Goal: Submit feedback/report problem: Provide input to the site owners about the experience or issues

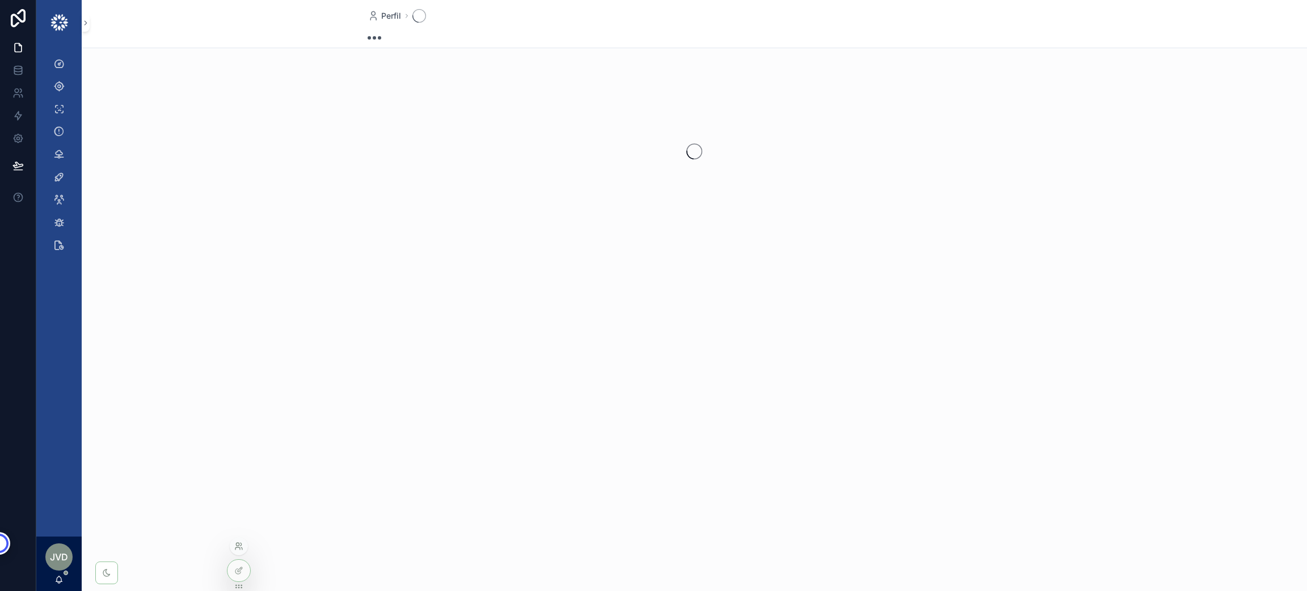
click at [234, 548] on icon at bounding box center [238, 546] width 9 height 9
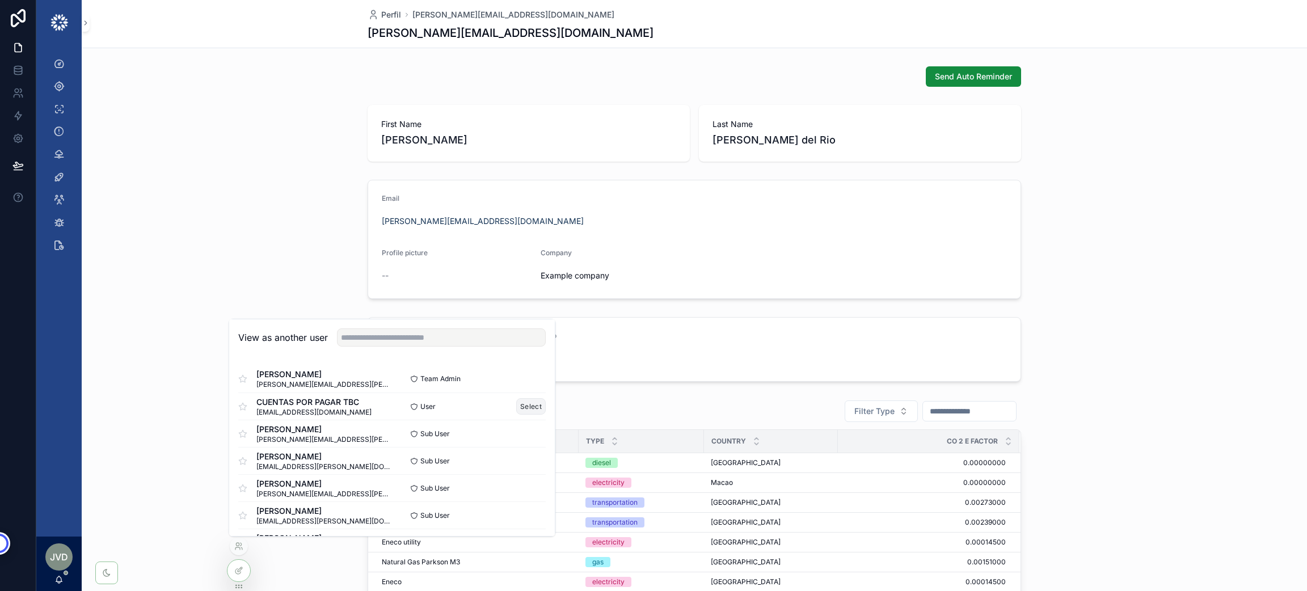
click at [520, 404] on button "Select" at bounding box center [530, 406] width 29 height 16
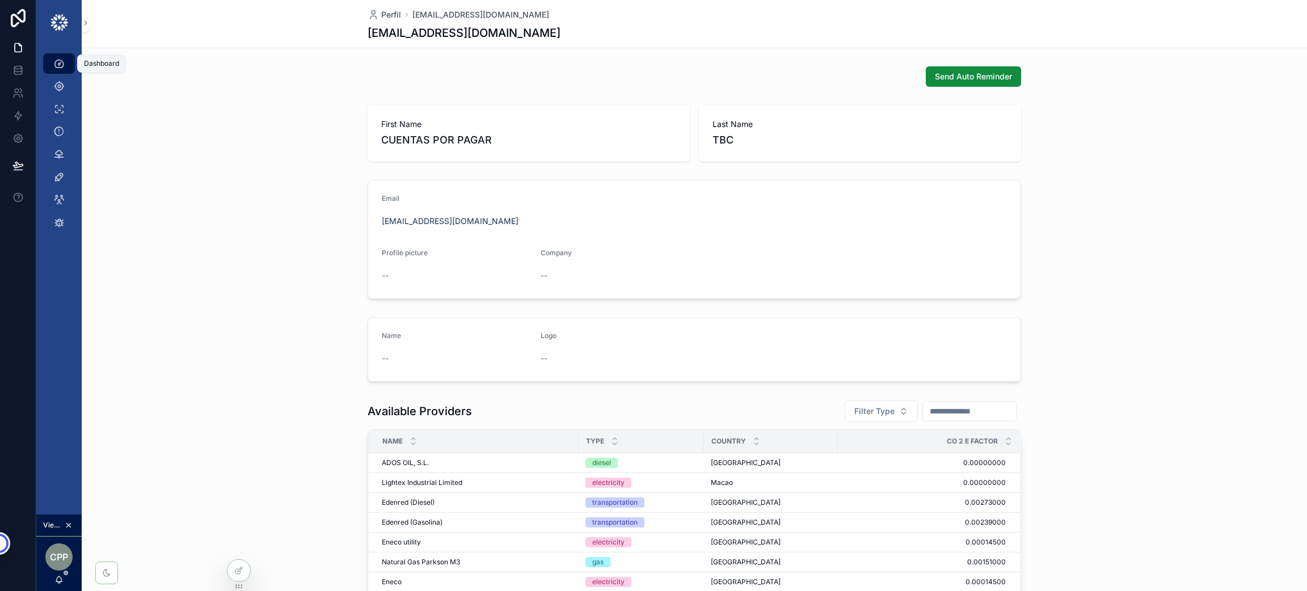
click at [63, 63] on icon "scrollable content" at bounding box center [58, 63] width 11 height 11
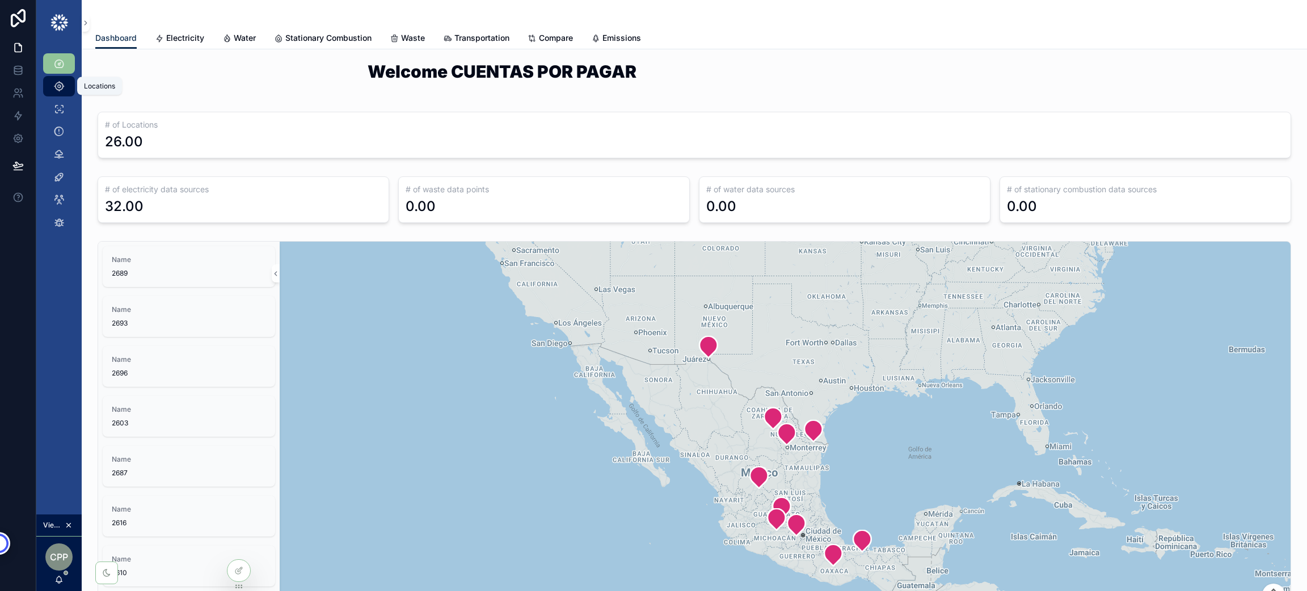
click at [62, 85] on icon "scrollable content" at bounding box center [58, 86] width 11 height 11
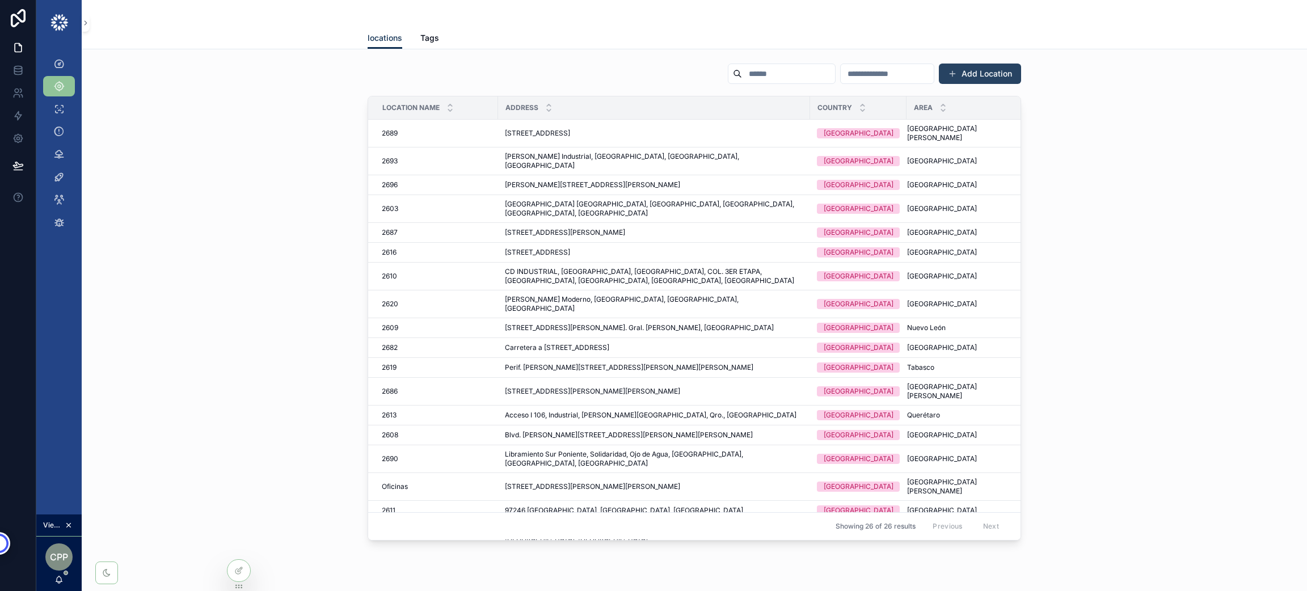
click at [970, 73] on button "Add Location" at bounding box center [980, 74] width 82 height 20
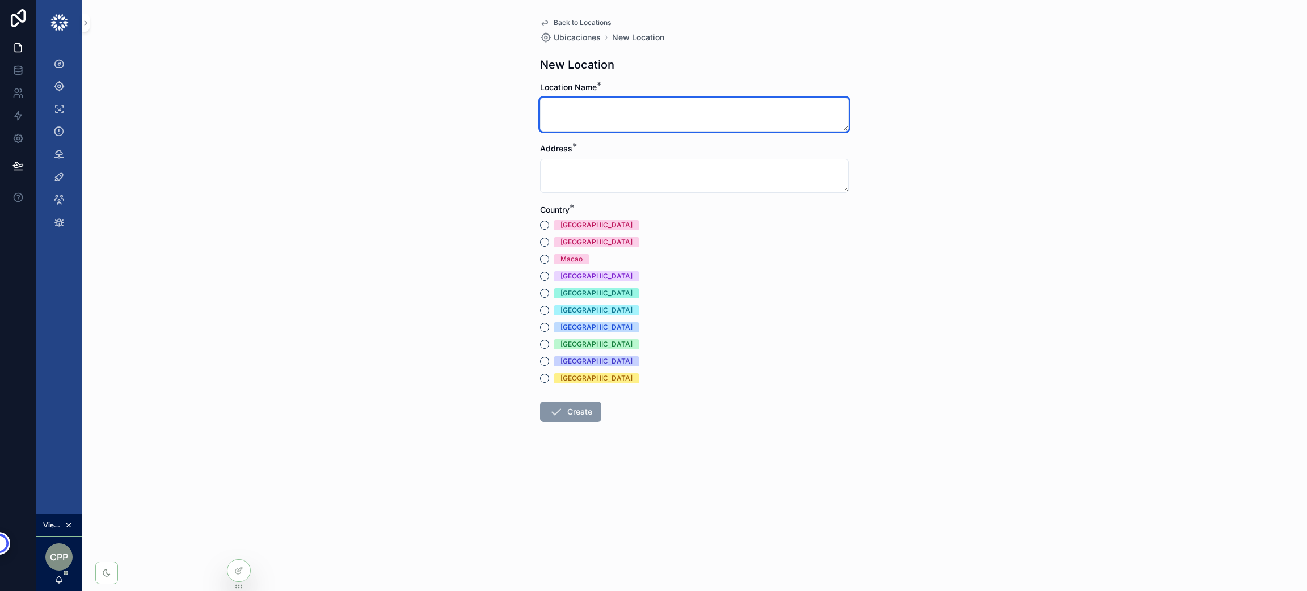
click at [686, 118] on textarea "scrollable content" at bounding box center [694, 115] width 309 height 34
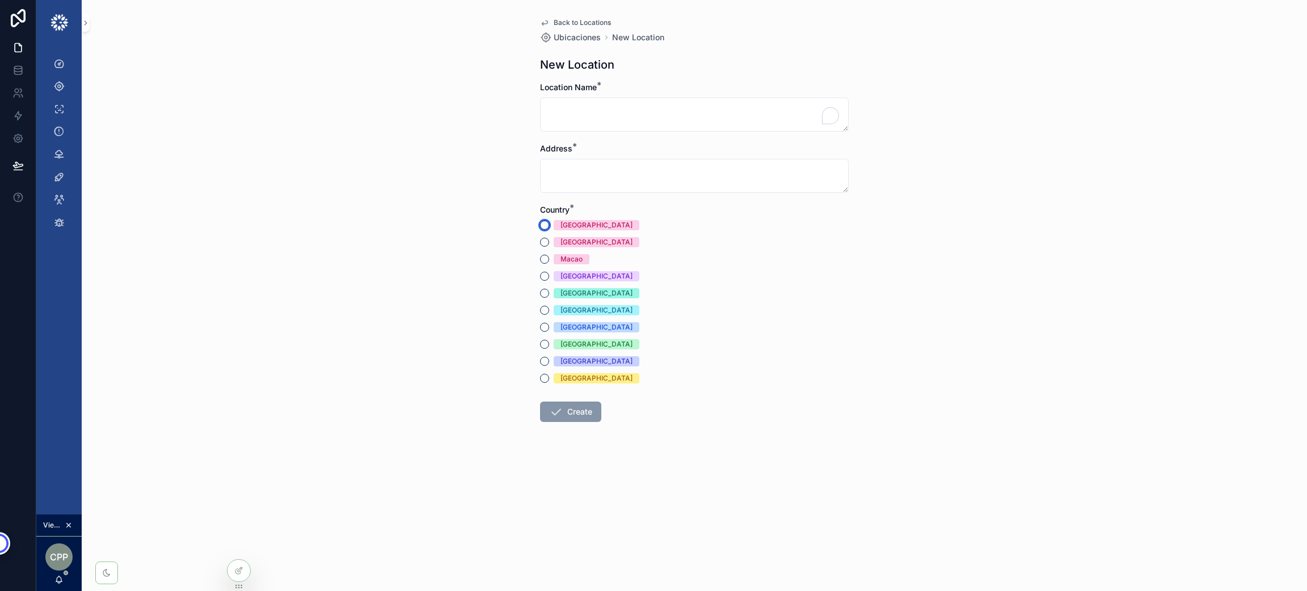
click at [543, 226] on button "[GEOGRAPHIC_DATA]" at bounding box center [544, 225] width 9 height 9
click at [574, 20] on span "Back to Locations" at bounding box center [582, 22] width 57 height 9
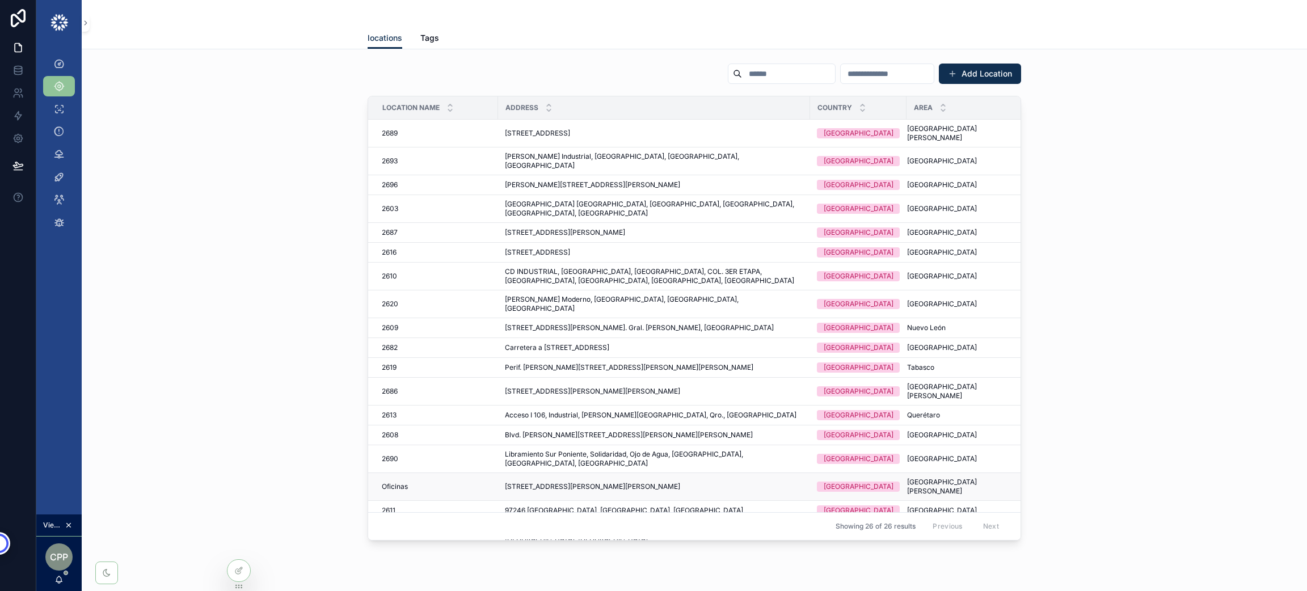
click at [383, 482] on span "Oficinas" at bounding box center [395, 486] width 26 height 9
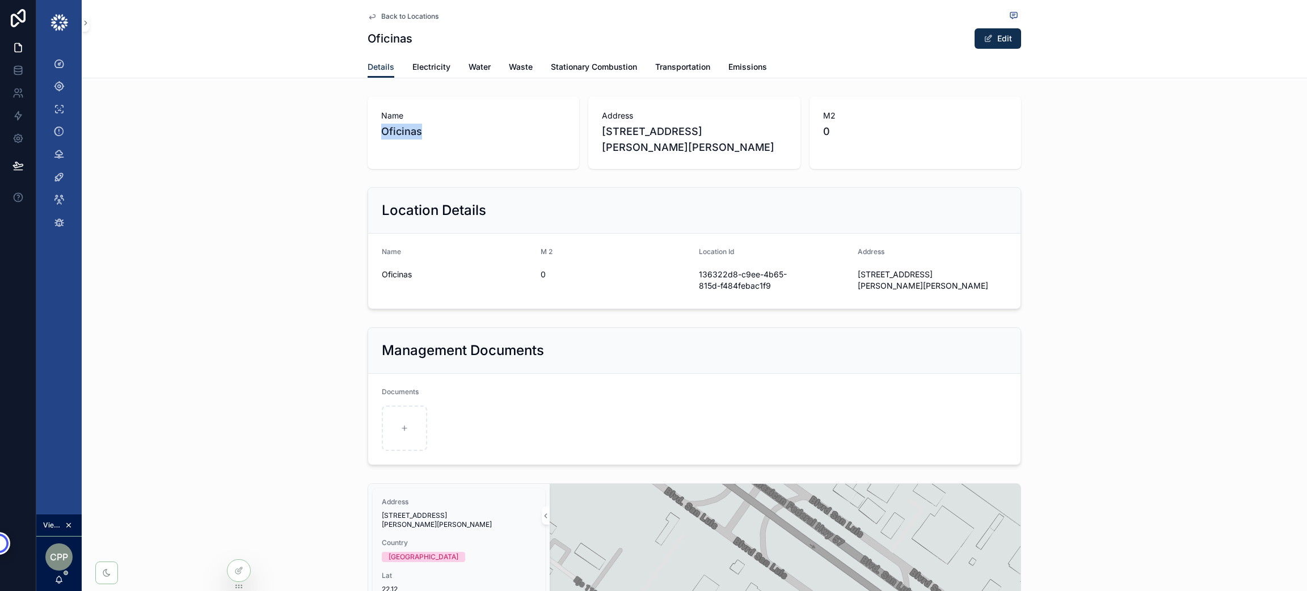
drag, startPoint x: 484, startPoint y: 145, endPoint x: 349, endPoint y: 134, distance: 135.5
click at [349, 134] on div "Name Oficinas Address Eje 114 150, Industrial San Luis, San Luis Potosi, Mexico…" at bounding box center [694, 133] width 1225 height 82
drag, startPoint x: 755, startPoint y: 147, endPoint x: 596, endPoint y: 140, distance: 159.0
click at [602, 140] on span "[STREET_ADDRESS][PERSON_NAME][PERSON_NAME]" at bounding box center [694, 140] width 184 height 32
click at [859, 119] on span "M2" at bounding box center [915, 115] width 184 height 11
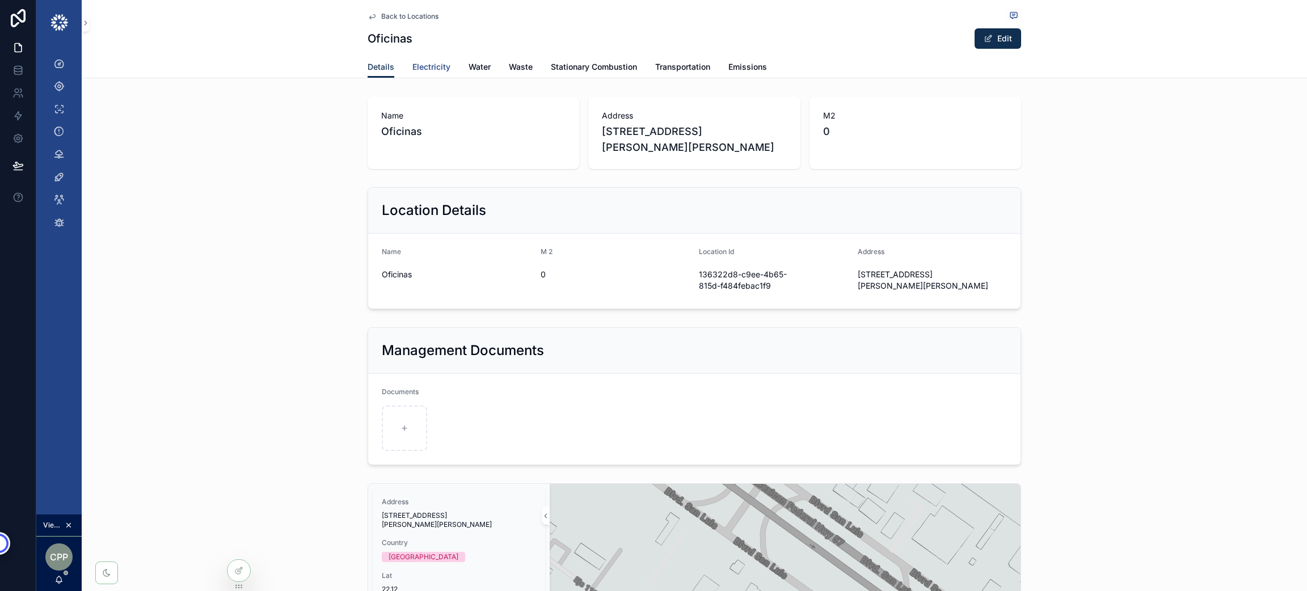
click at [416, 68] on span "Electricity" at bounding box center [431, 66] width 38 height 11
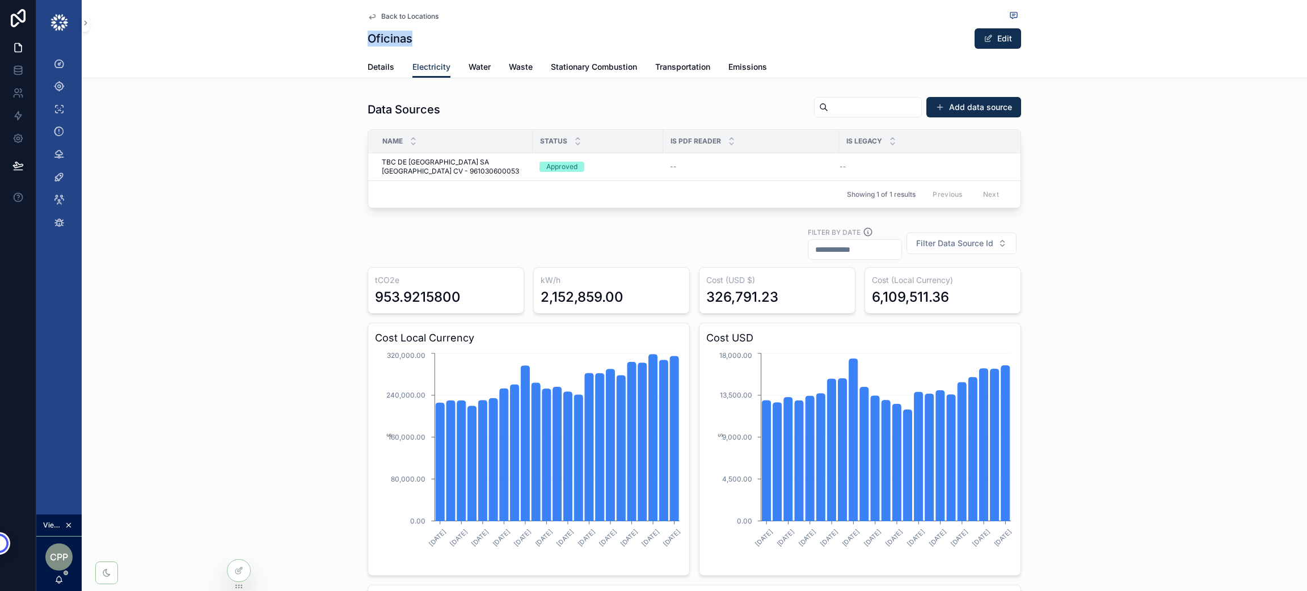
drag, startPoint x: 418, startPoint y: 39, endPoint x: 359, endPoint y: 44, distance: 59.2
click at [359, 44] on div "Back to Locations Oficinas Edit Electricity Details Electricity Water Waste Sta…" at bounding box center [694, 39] width 1225 height 78
drag, startPoint x: 472, startPoint y: 309, endPoint x: 354, endPoint y: 305, distance: 118.1
drag, startPoint x: 627, startPoint y: 301, endPoint x: 528, endPoint y: 309, distance: 99.1
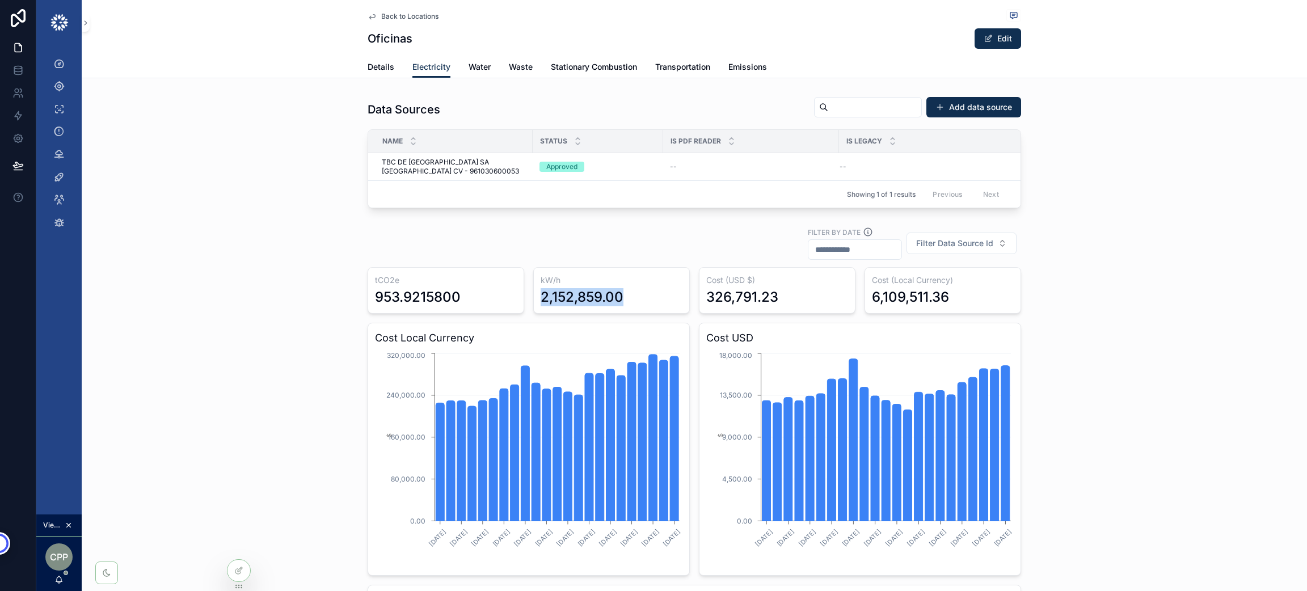
click at [533, 309] on div "kW/h 2,152,859.00" at bounding box center [611, 290] width 157 height 47
drag, startPoint x: 784, startPoint y: 305, endPoint x: 690, endPoint y: 306, distance: 93.6
click at [851, 257] on input "scrollable content" at bounding box center [854, 250] width 93 height 16
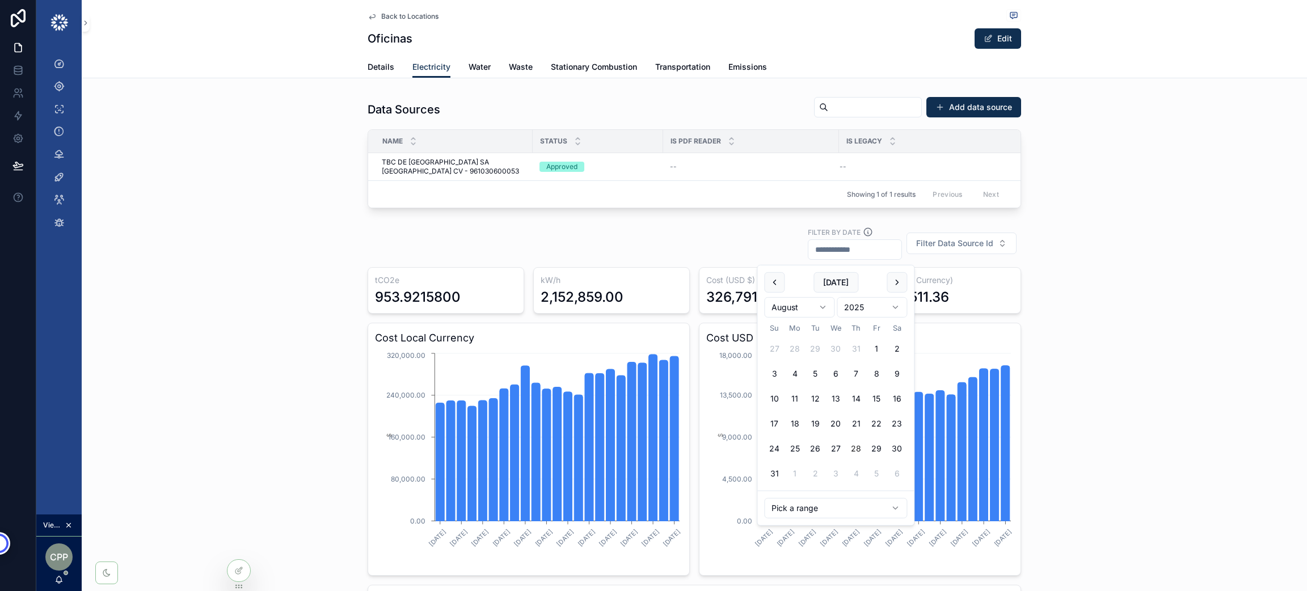
click at [845, 505] on html "Dashboard Locations Errors Alerts Data Sources Projects Sub User Data Updates V…" at bounding box center [653, 356] width 1307 height 713
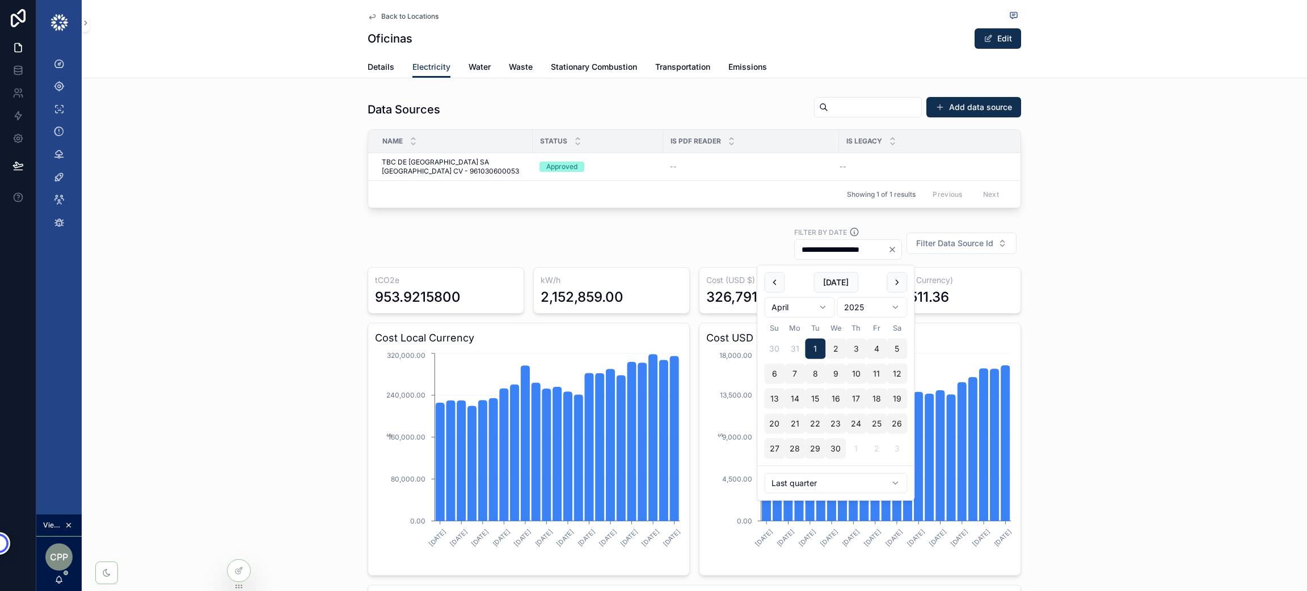
type input "**********"
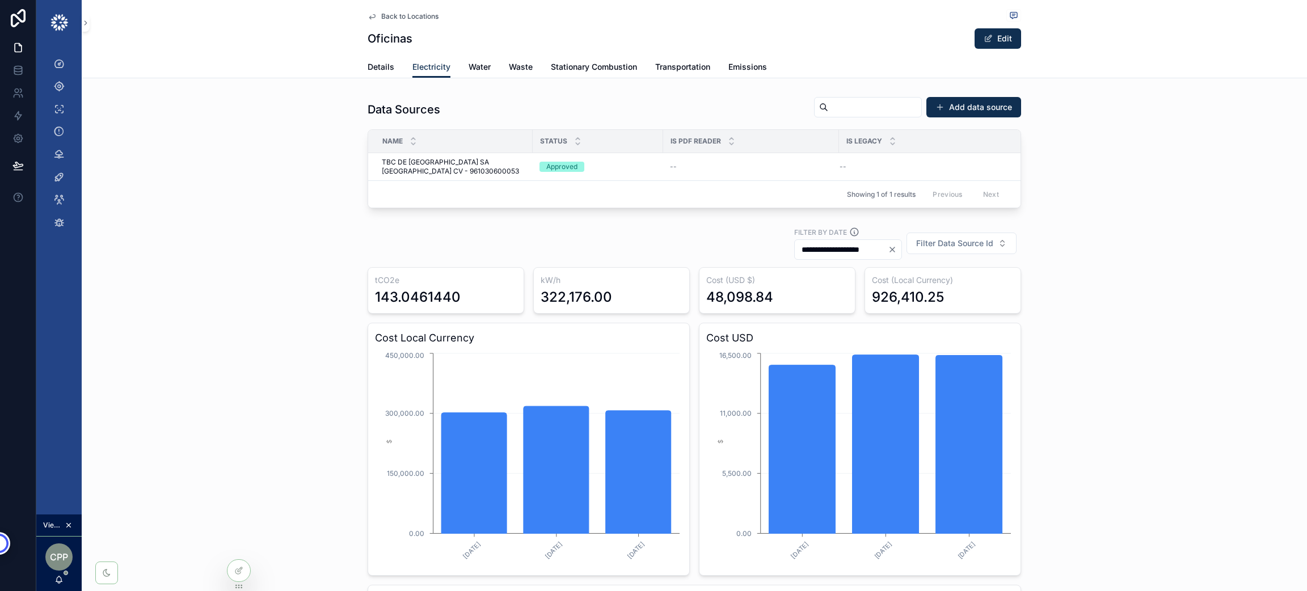
click at [888, 251] on icon "Clear" at bounding box center [892, 249] width 9 height 9
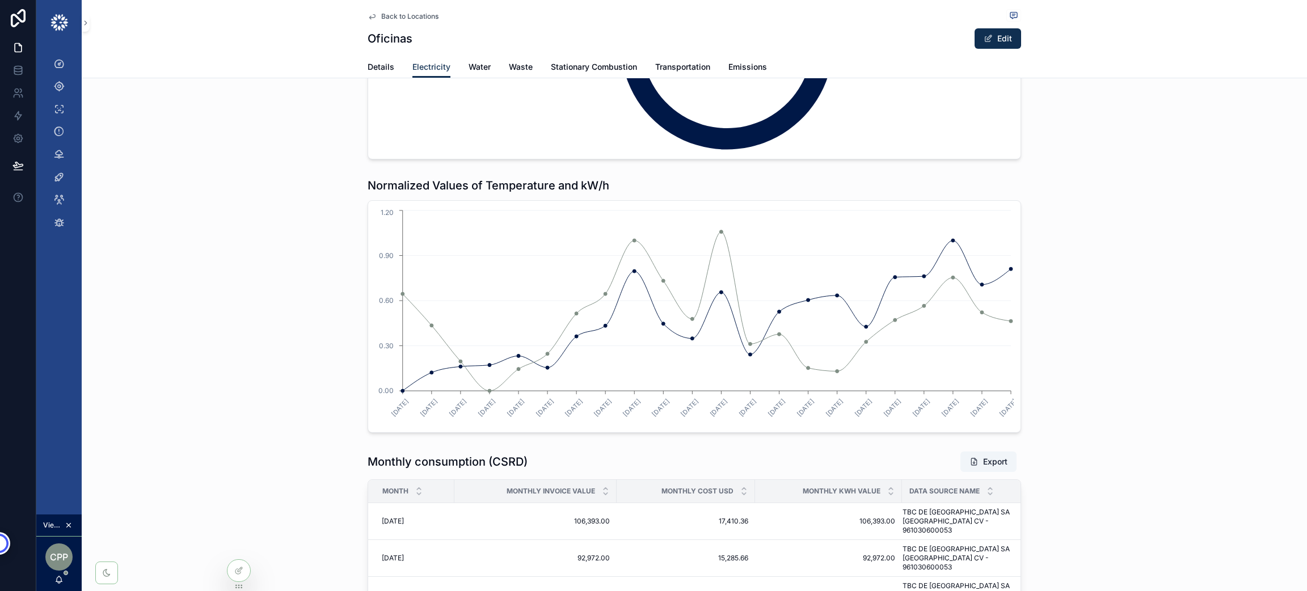
scroll to position [1361, 0]
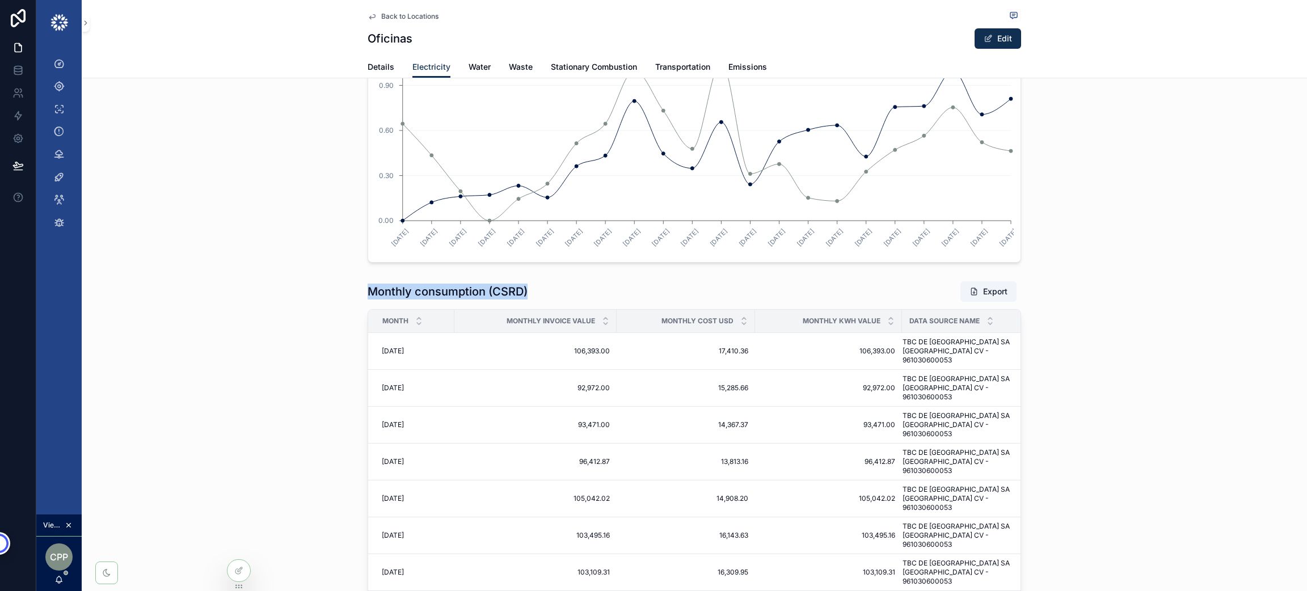
drag, startPoint x: 539, startPoint y: 299, endPoint x: 363, endPoint y: 307, distance: 176.0
click at [368, 302] on div "Monthly consumption (CSRD) Export" at bounding box center [694, 292] width 653 height 22
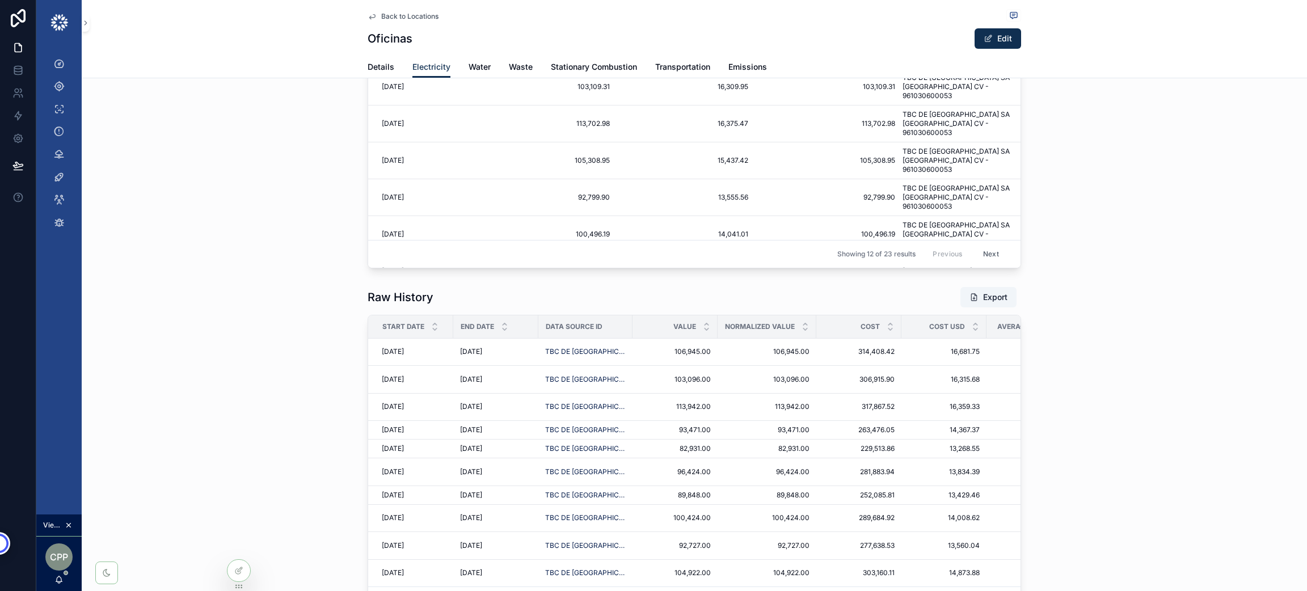
scroll to position [1871, 0]
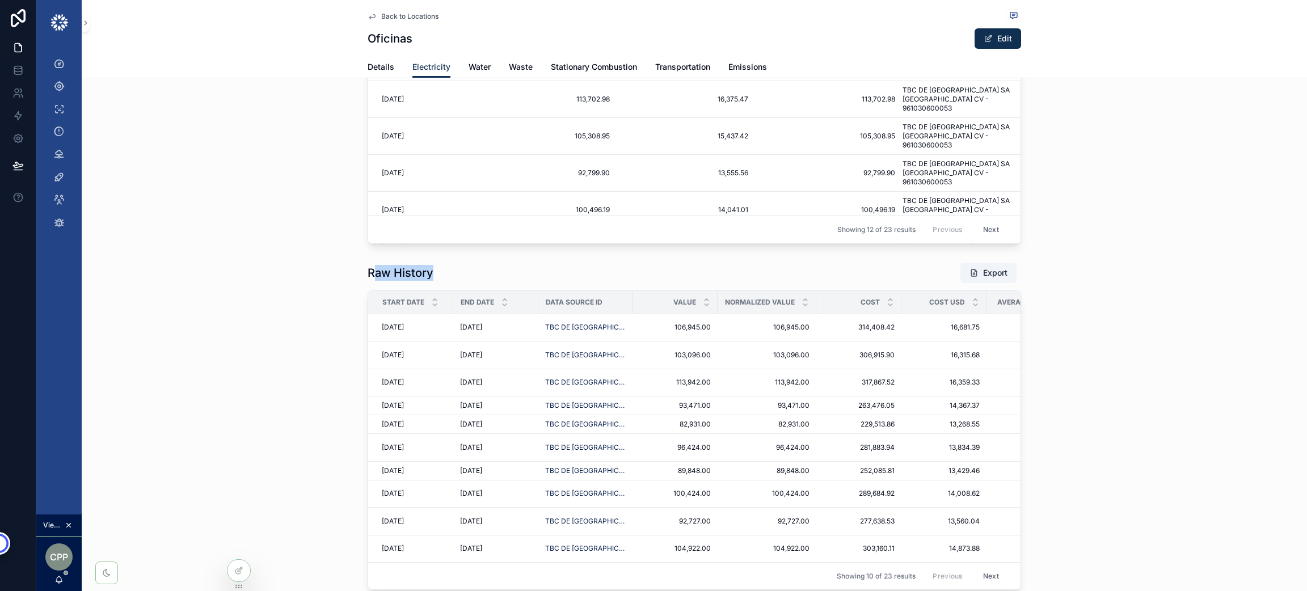
drag, startPoint x: 441, startPoint y: 239, endPoint x: 365, endPoint y: 234, distance: 76.7
click at [368, 262] on div "Raw History Export" at bounding box center [694, 273] width 653 height 22
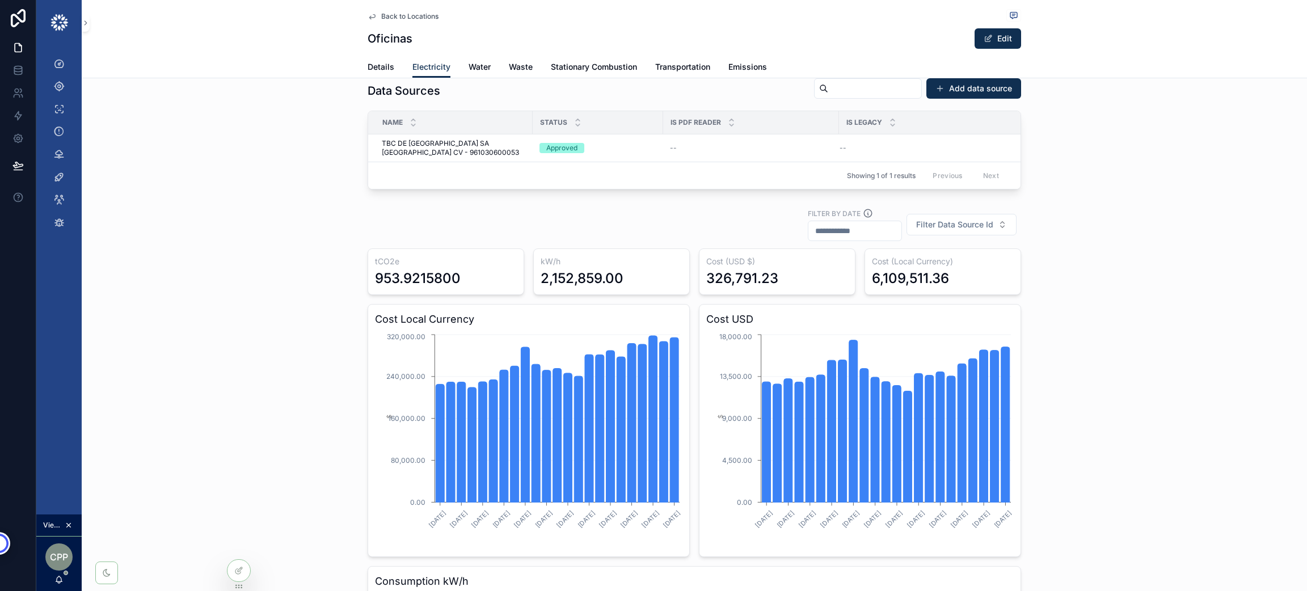
scroll to position [0, 0]
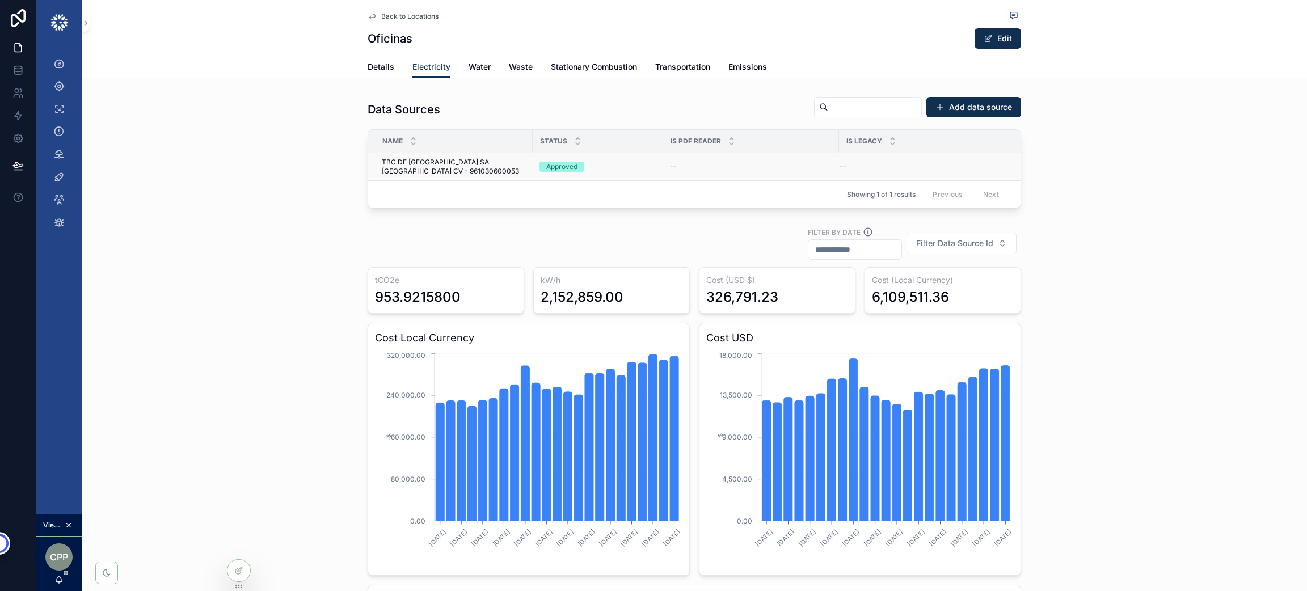
click at [404, 161] on span "TBC DE MEXICO SA DE CV - 961030600053" at bounding box center [454, 167] width 144 height 18
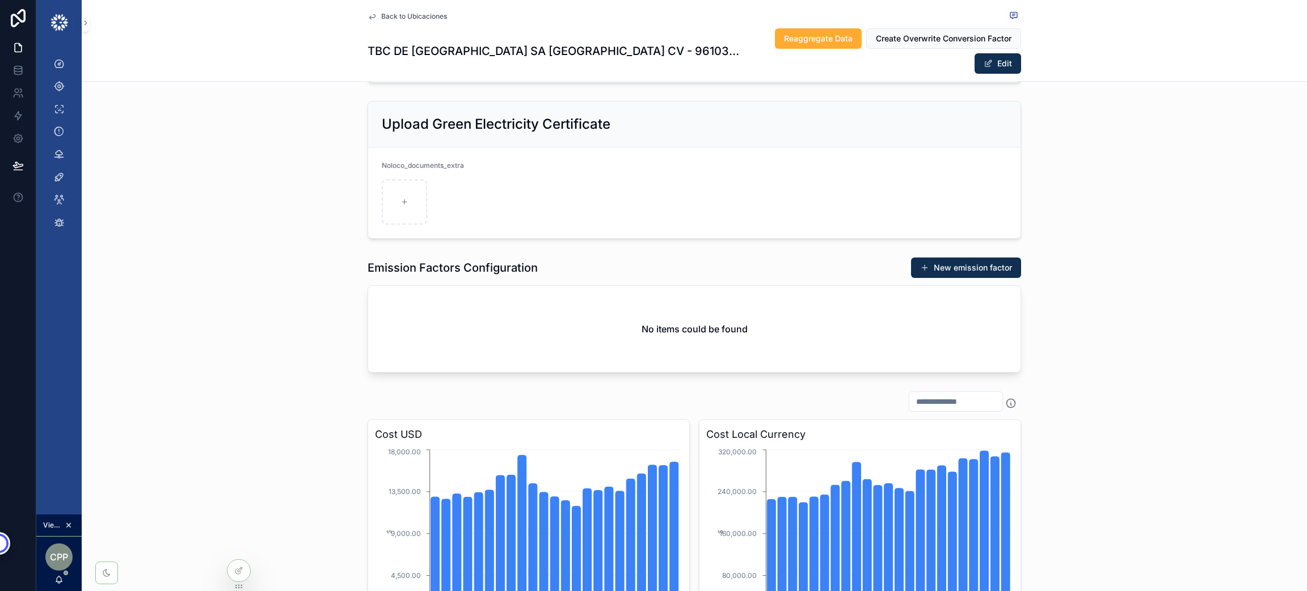
scroll to position [340, 0]
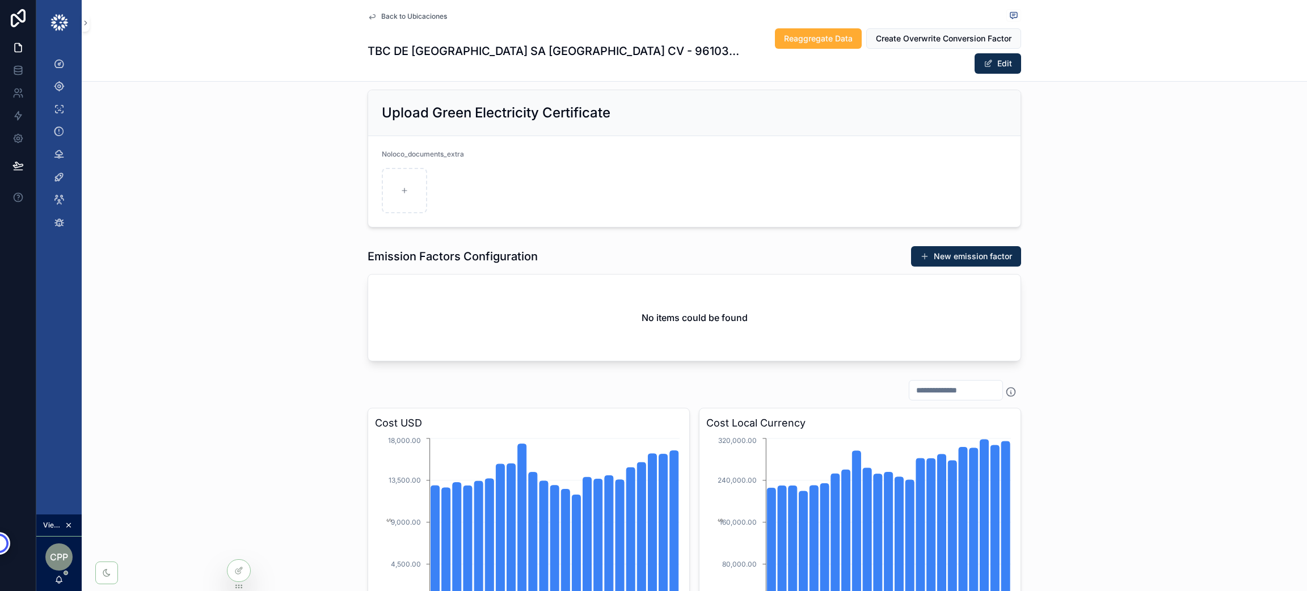
click at [953, 246] on div "New emission factor" at bounding box center [961, 257] width 119 height 22
click at [956, 246] on button "New emission factor" at bounding box center [966, 256] width 110 height 20
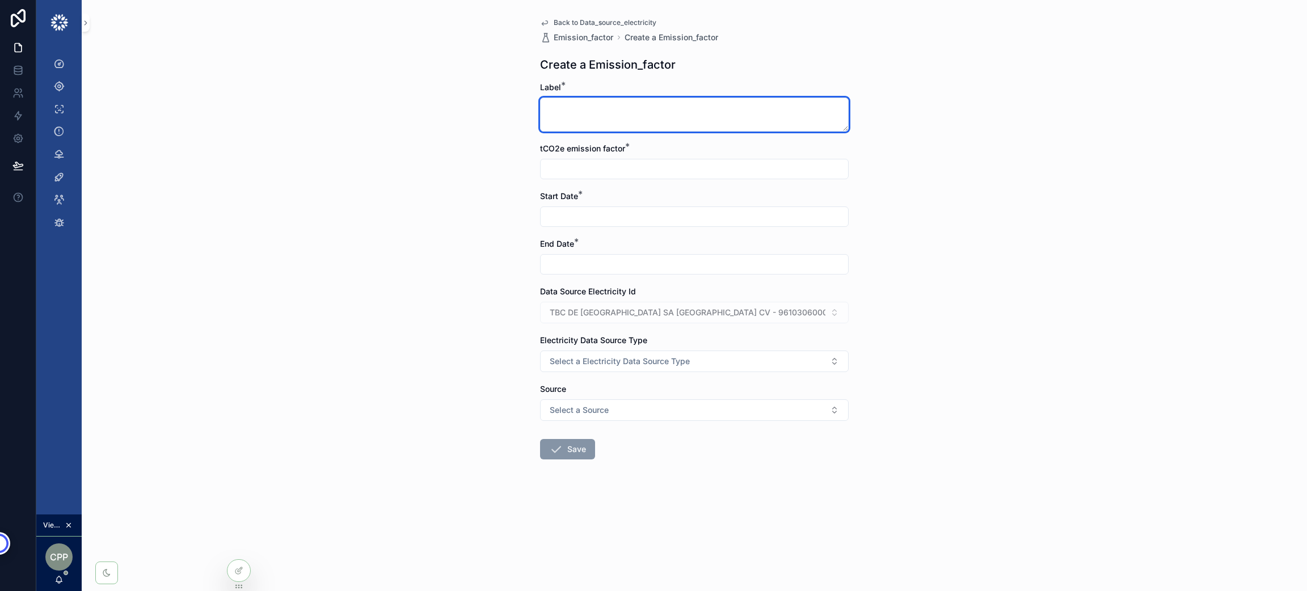
click at [627, 112] on textarea "scrollable content" at bounding box center [694, 115] width 309 height 34
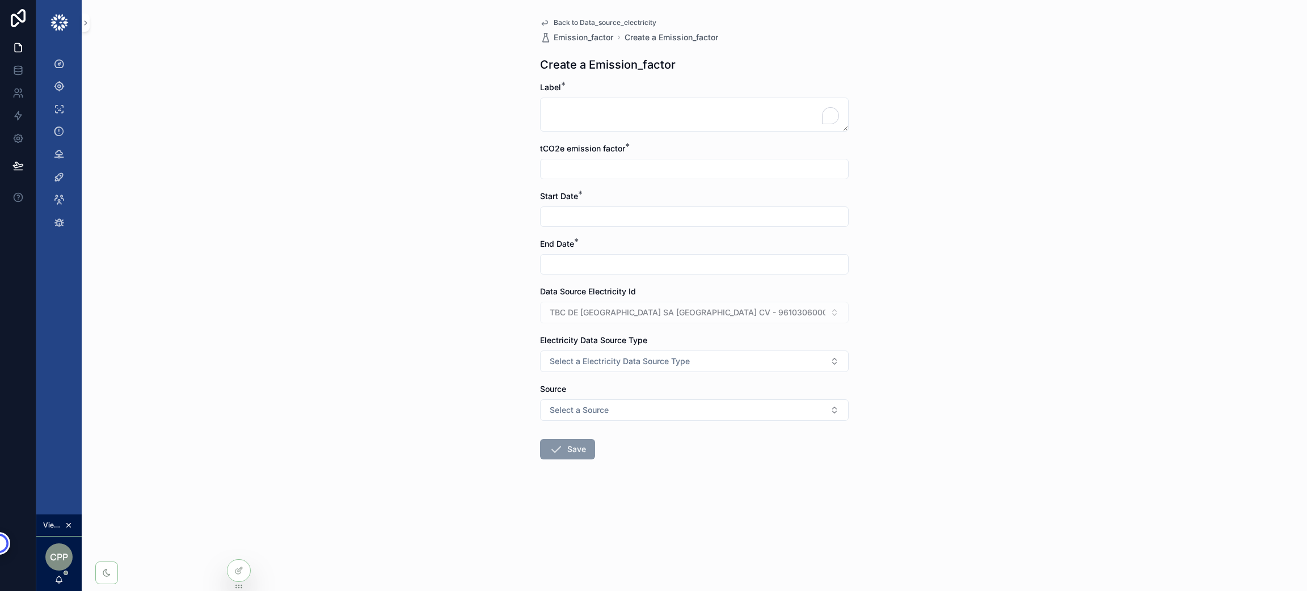
click at [615, 163] on input "scrollable content" at bounding box center [694, 169] width 307 height 16
click at [568, 213] on input "scrollable content" at bounding box center [694, 217] width 307 height 16
click at [555, 267] on input "scrollable content" at bounding box center [694, 264] width 307 height 16
click at [522, 352] on div "Back to Data_source_electricity Emission_factor Create a Emission_factor Create…" at bounding box center [694, 295] width 1225 height 591
click at [562, 364] on span "Select a Electricity Data Source Type" at bounding box center [620, 361] width 140 height 11
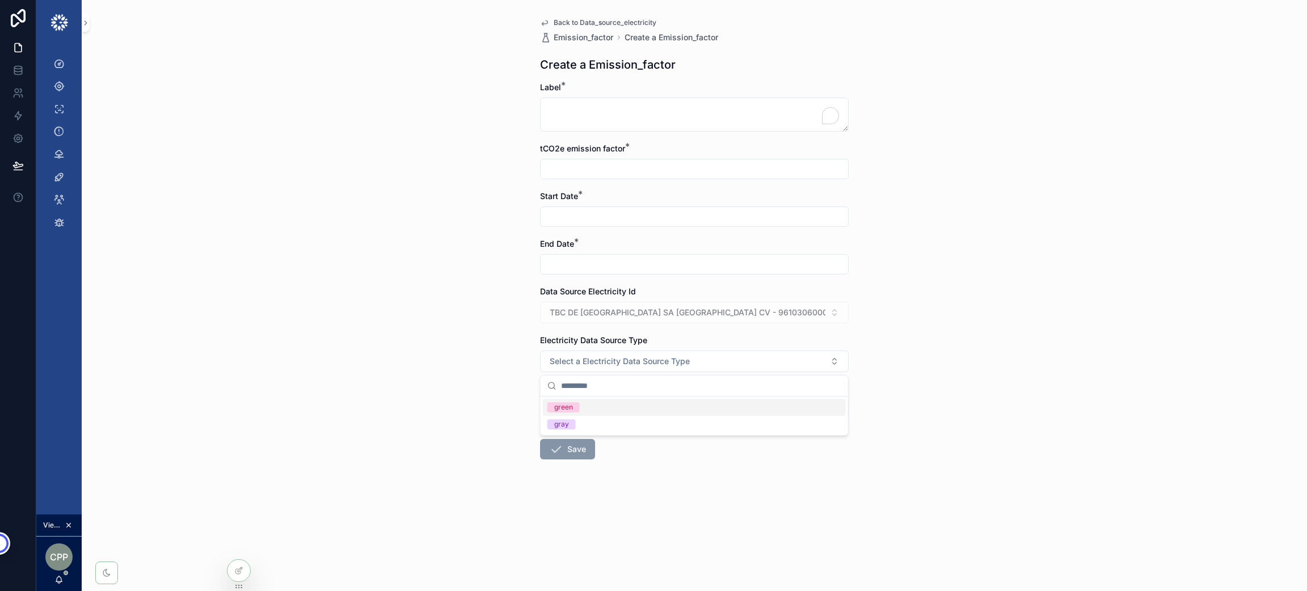
click at [491, 360] on div "Back to Data_source_electricity Emission_factor Create a Emission_factor Create…" at bounding box center [694, 295] width 1225 height 591
click at [567, 22] on span "Back to Data_source_electricity" at bounding box center [605, 22] width 103 height 9
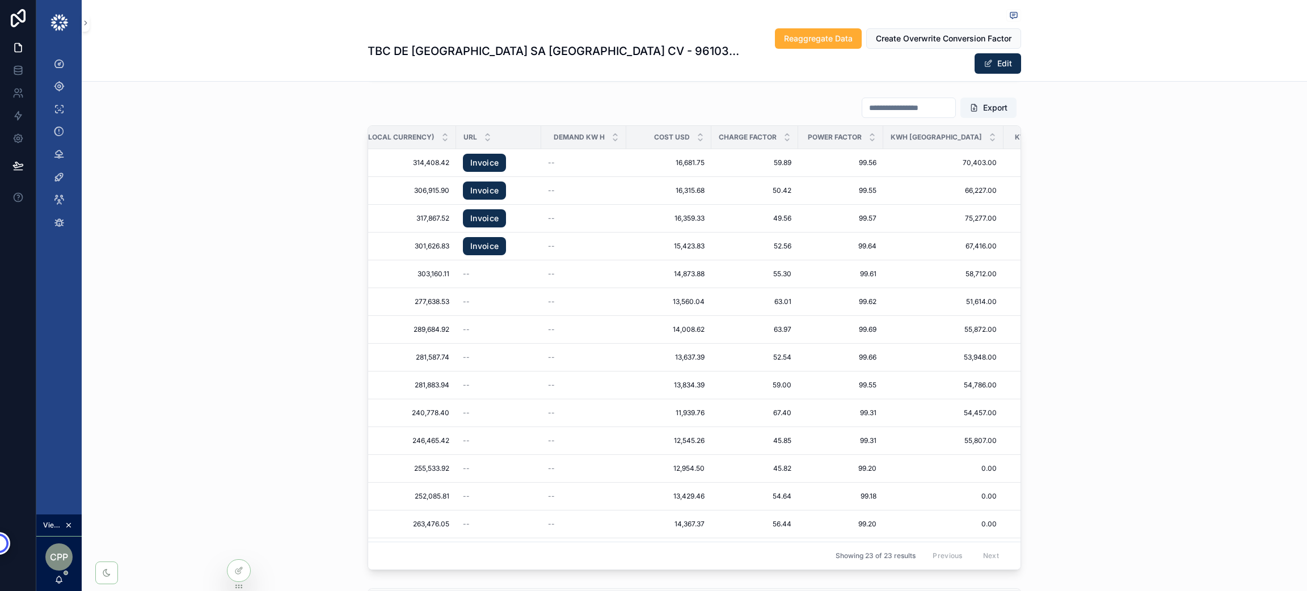
scroll to position [0, 193]
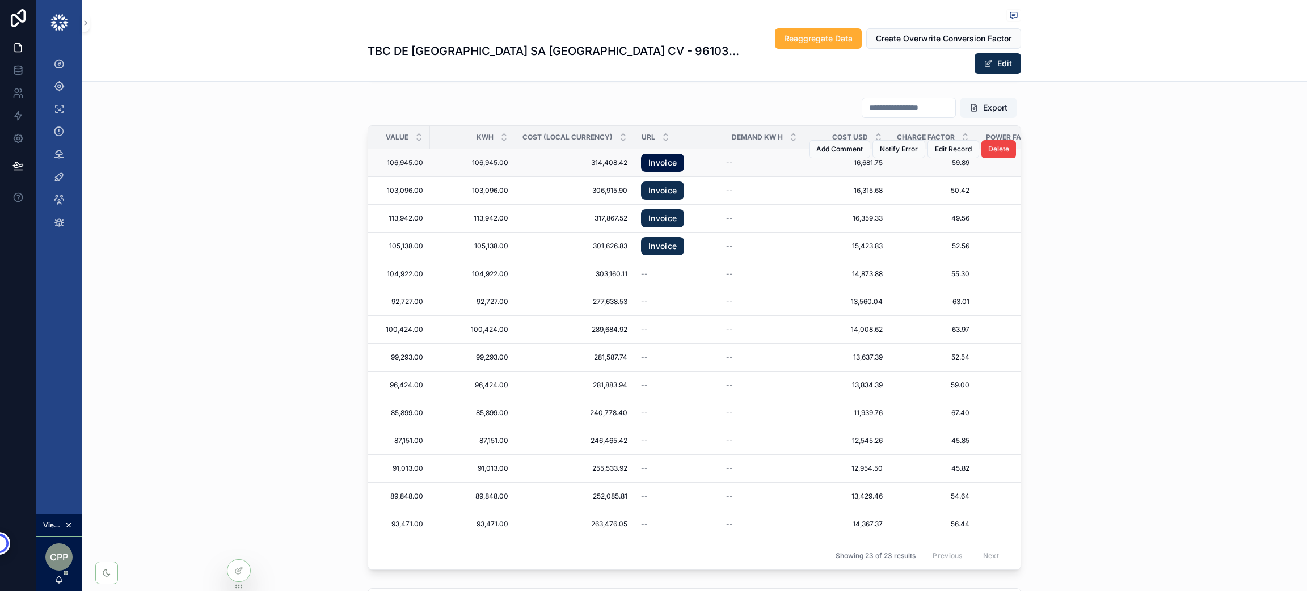
click at [641, 154] on link "Invoice" at bounding box center [662, 163] width 43 height 18
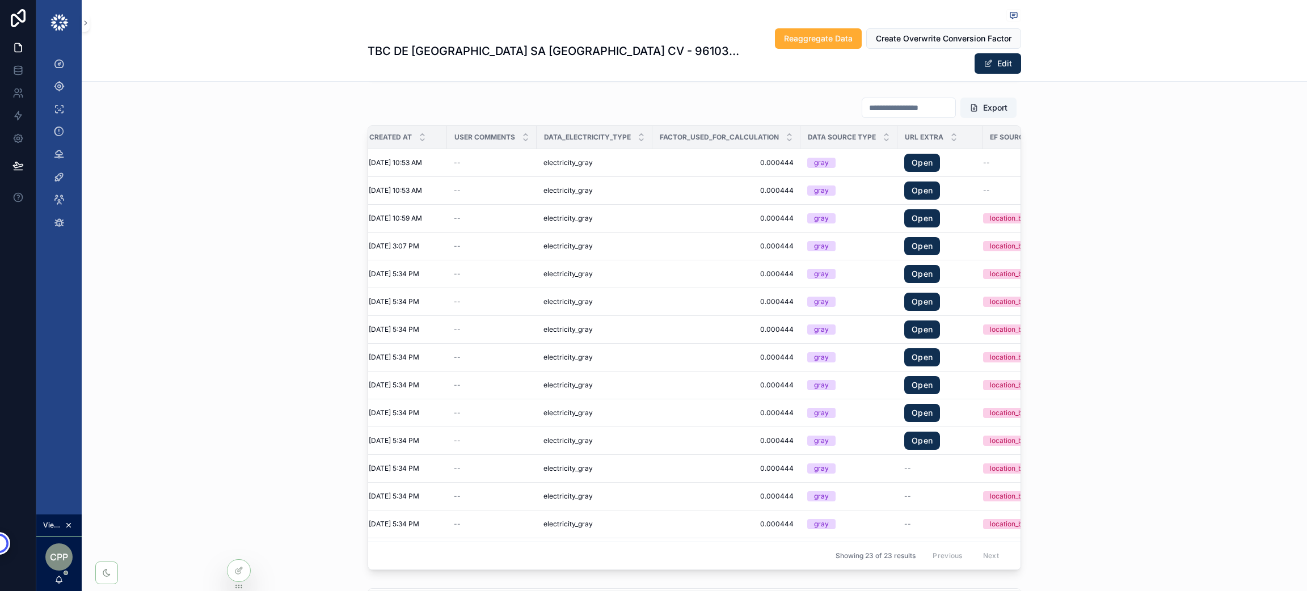
scroll to position [0, 1763]
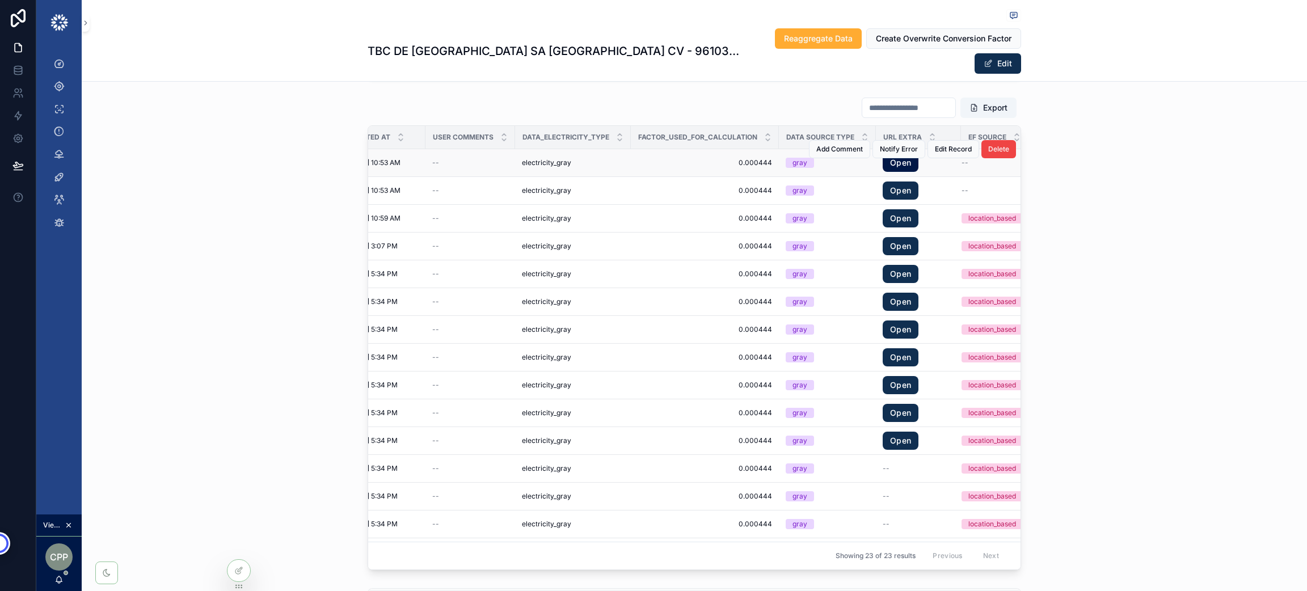
click at [883, 154] on link "Open" at bounding box center [901, 163] width 36 height 18
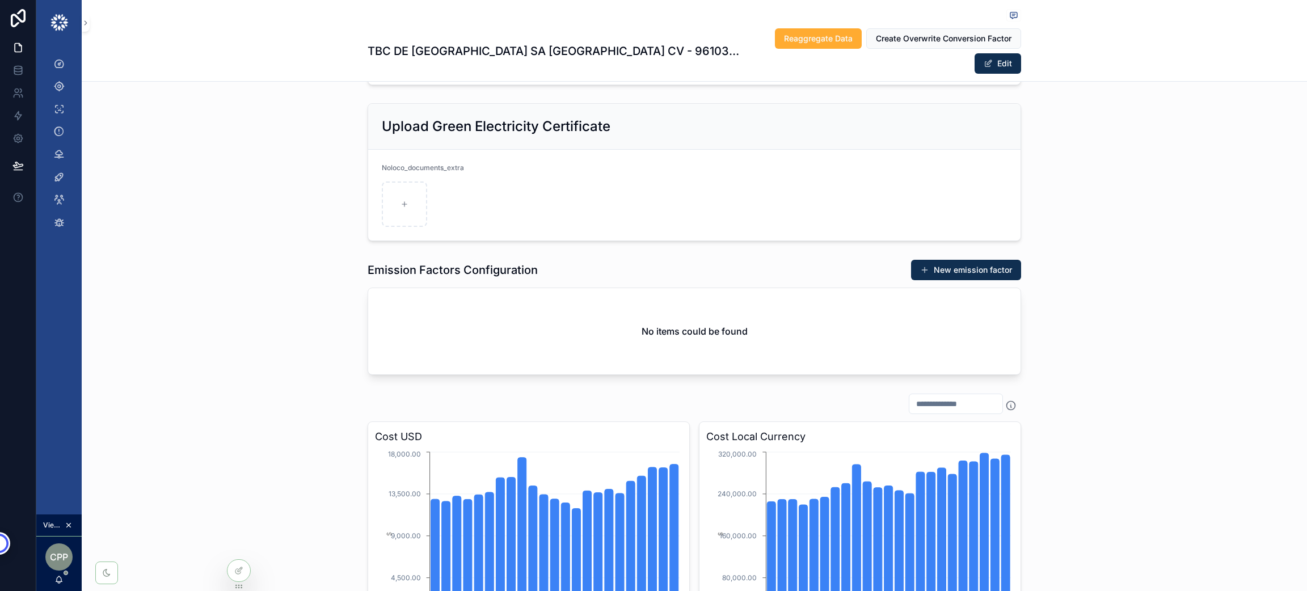
scroll to position [0, 0]
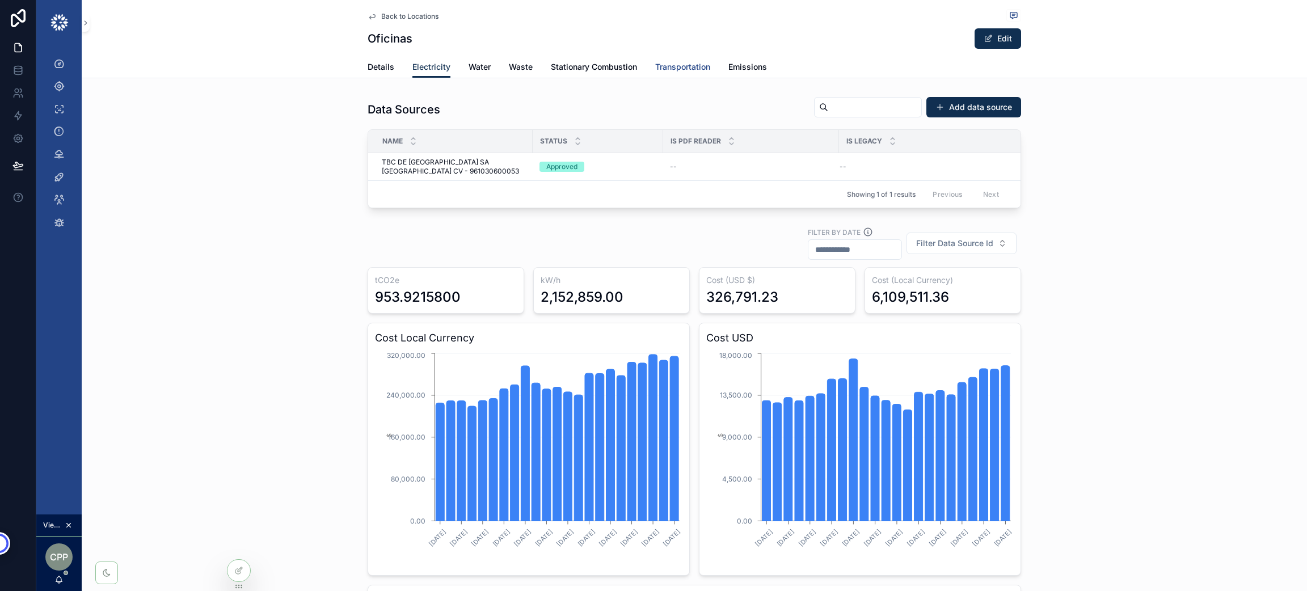
click at [679, 64] on span "Transportation" at bounding box center [682, 66] width 55 height 11
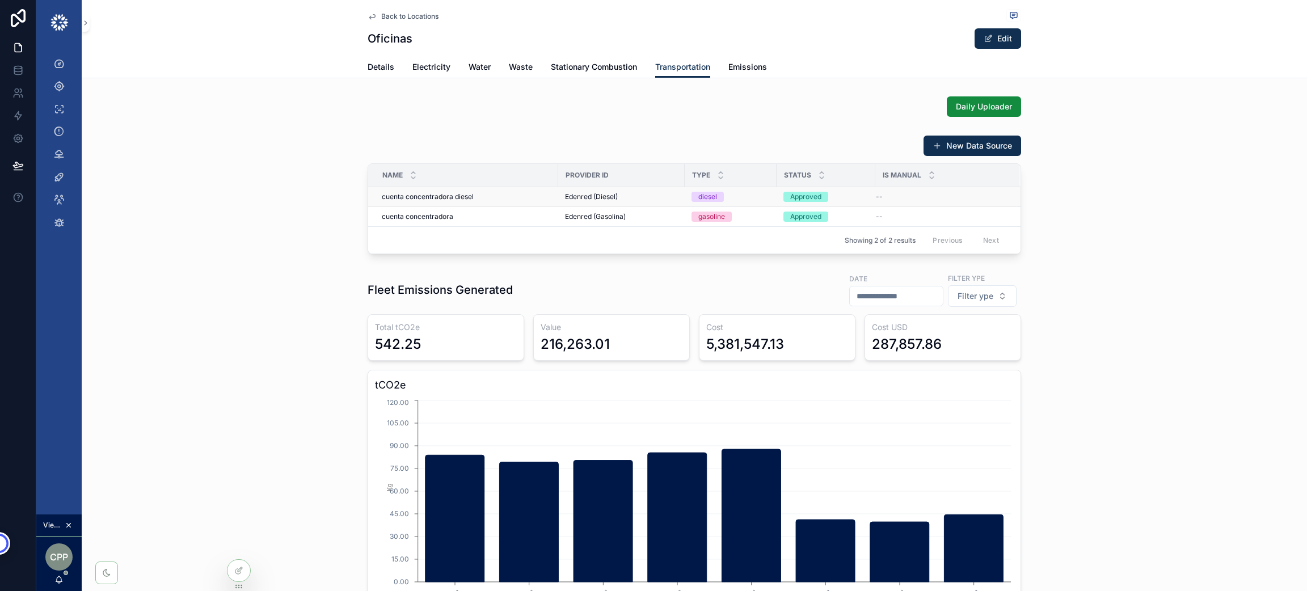
click at [411, 196] on span "cuenta concentradora diesel" at bounding box center [428, 196] width 92 height 9
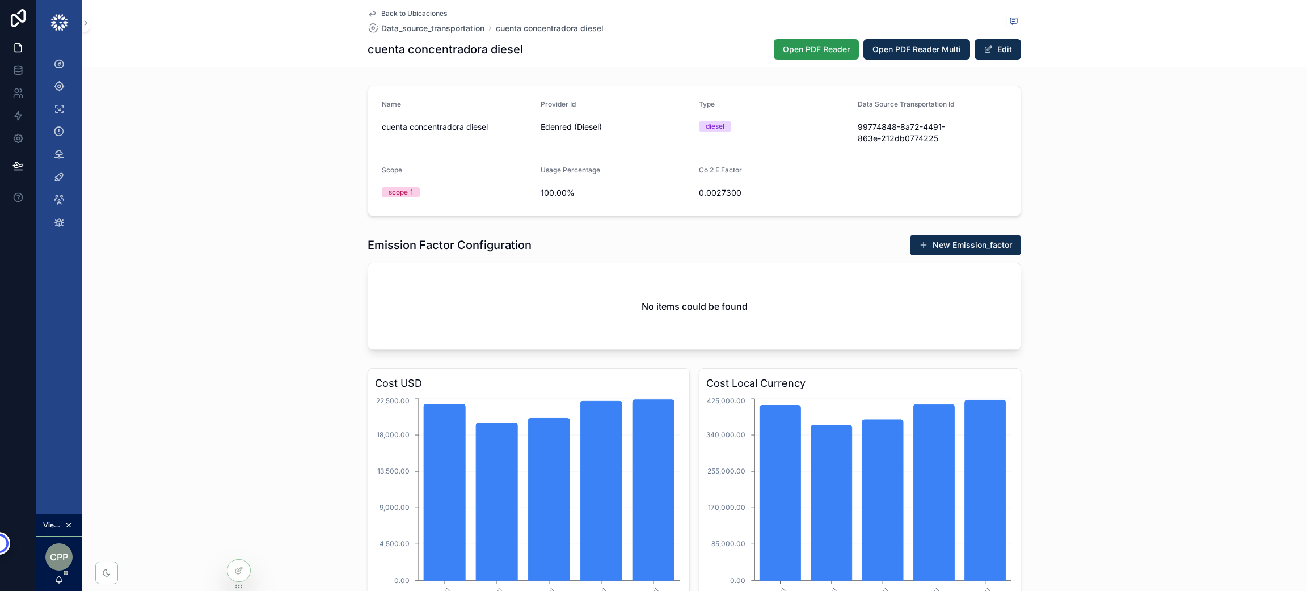
click at [807, 50] on span "Open PDF Reader" at bounding box center [816, 49] width 67 height 11
drag, startPoint x: 529, startPoint y: 52, endPoint x: 484, endPoint y: 54, distance: 44.8
click at [484, 54] on div "cuenta concentradora diesel Open PDF Reader Open PDF Reader Multi Edit" at bounding box center [694, 50] width 653 height 22
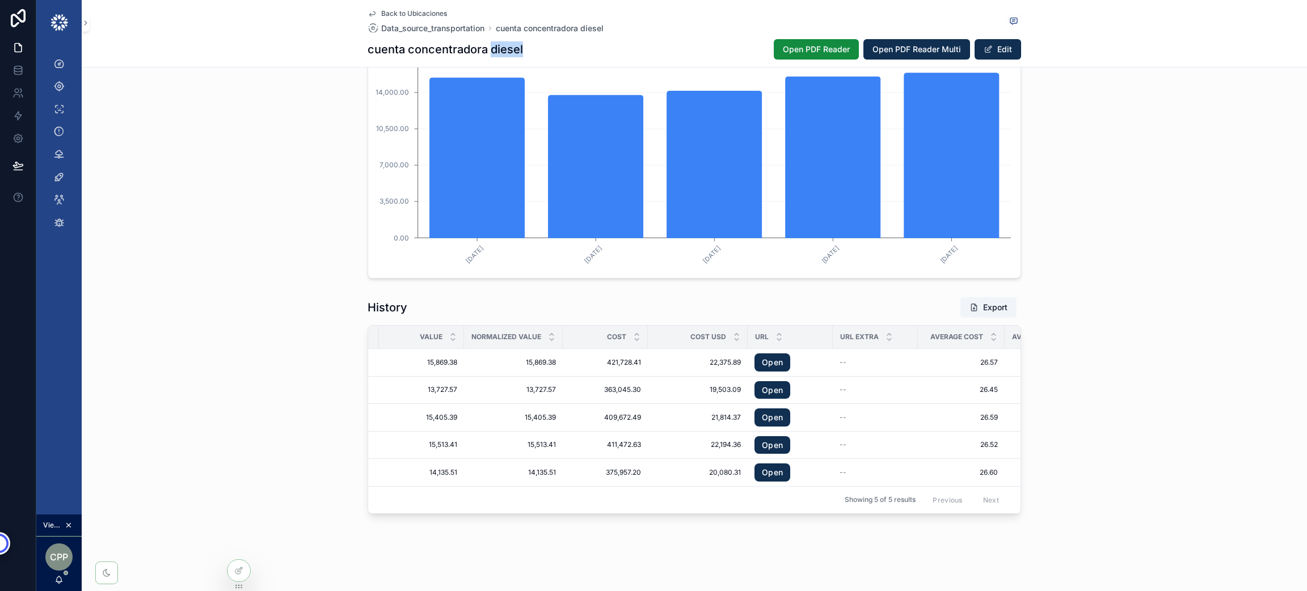
scroll to position [0, 191]
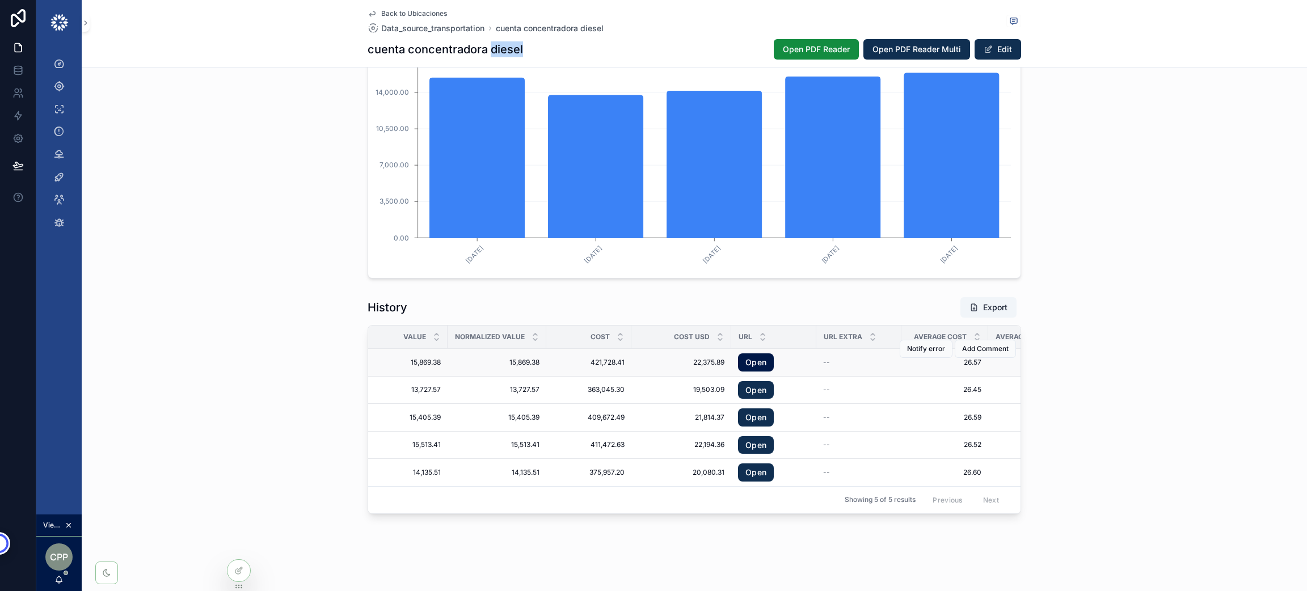
click at [760, 353] on link "Open" at bounding box center [756, 362] width 36 height 18
click at [64, 60] on div "Dashboard" at bounding box center [59, 63] width 18 height 18
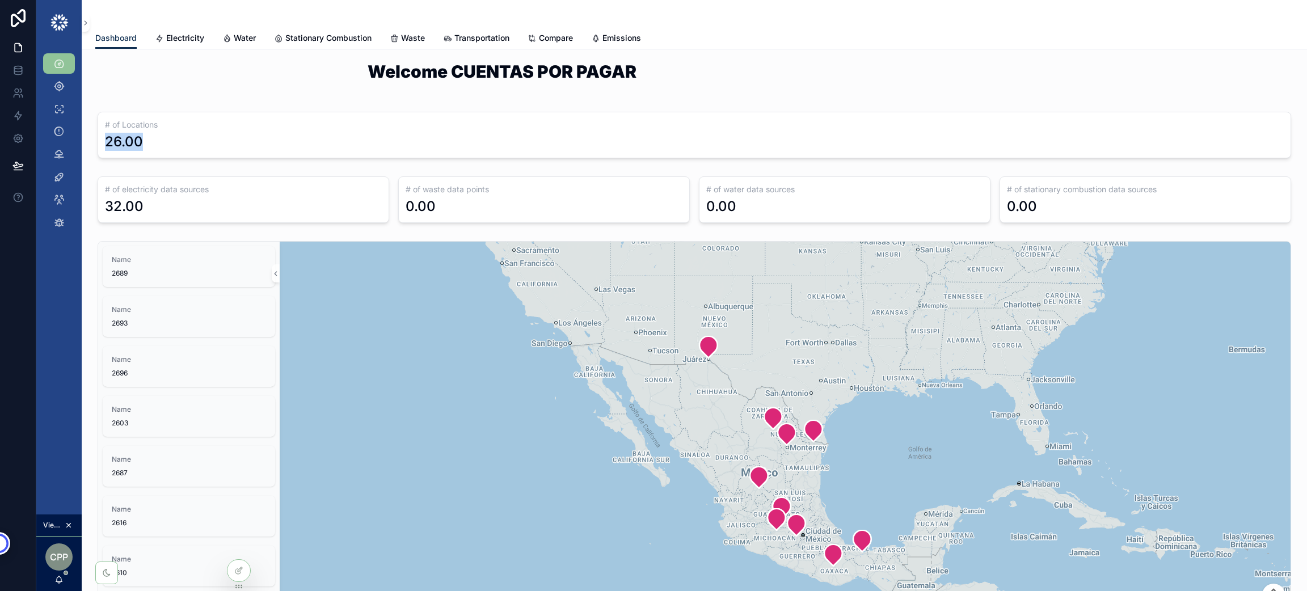
drag, startPoint x: 173, startPoint y: 146, endPoint x: 104, endPoint y: 136, distance: 69.3
click at [105, 136] on div "26.00" at bounding box center [694, 142] width 1179 height 18
drag, startPoint x: 173, startPoint y: 209, endPoint x: 104, endPoint y: 209, distance: 68.6
click at [105, 209] on div "32.00" at bounding box center [243, 206] width 277 height 18
click at [178, 36] on span "Electricity" at bounding box center [185, 37] width 38 height 11
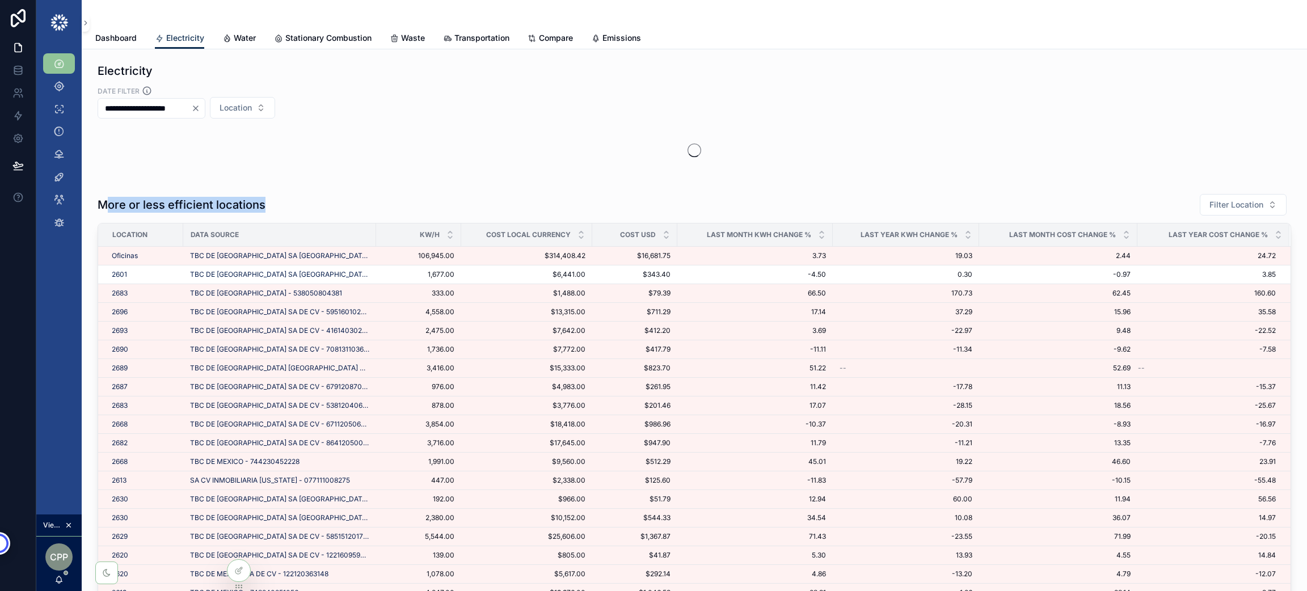
drag, startPoint x: 103, startPoint y: 202, endPoint x: 265, endPoint y: 200, distance: 162.2
click at [264, 200] on div "More or less efficient locations Filter Location" at bounding box center [694, 204] width 1193 height 23
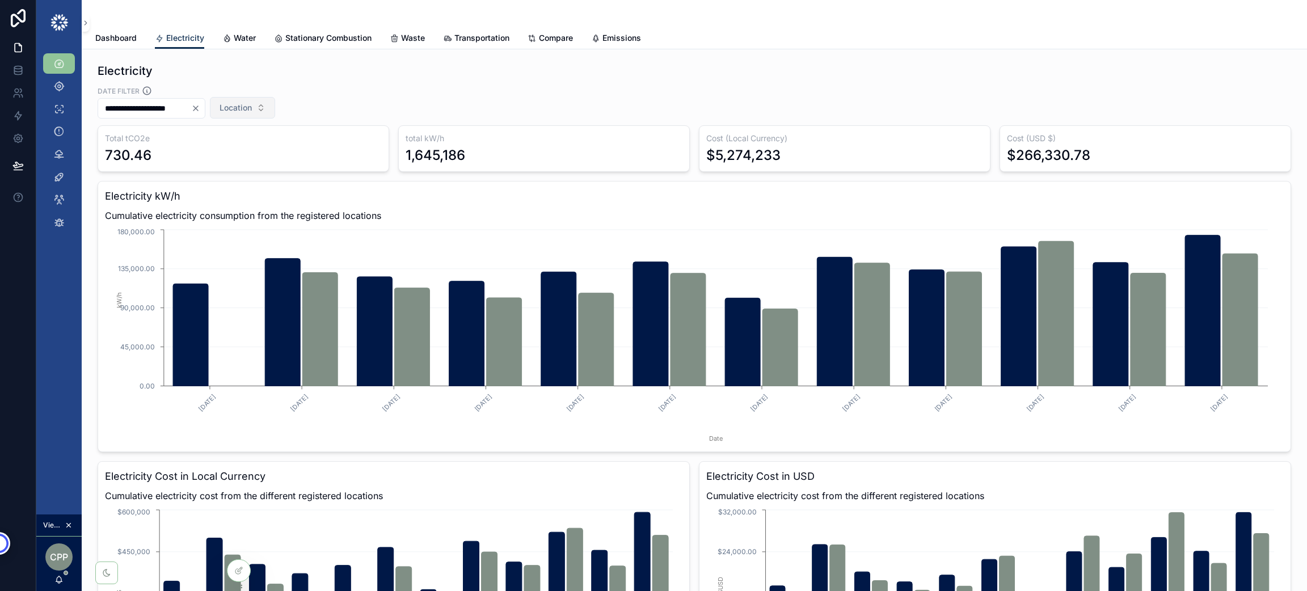
click at [275, 113] on button "Location" at bounding box center [242, 108] width 65 height 22
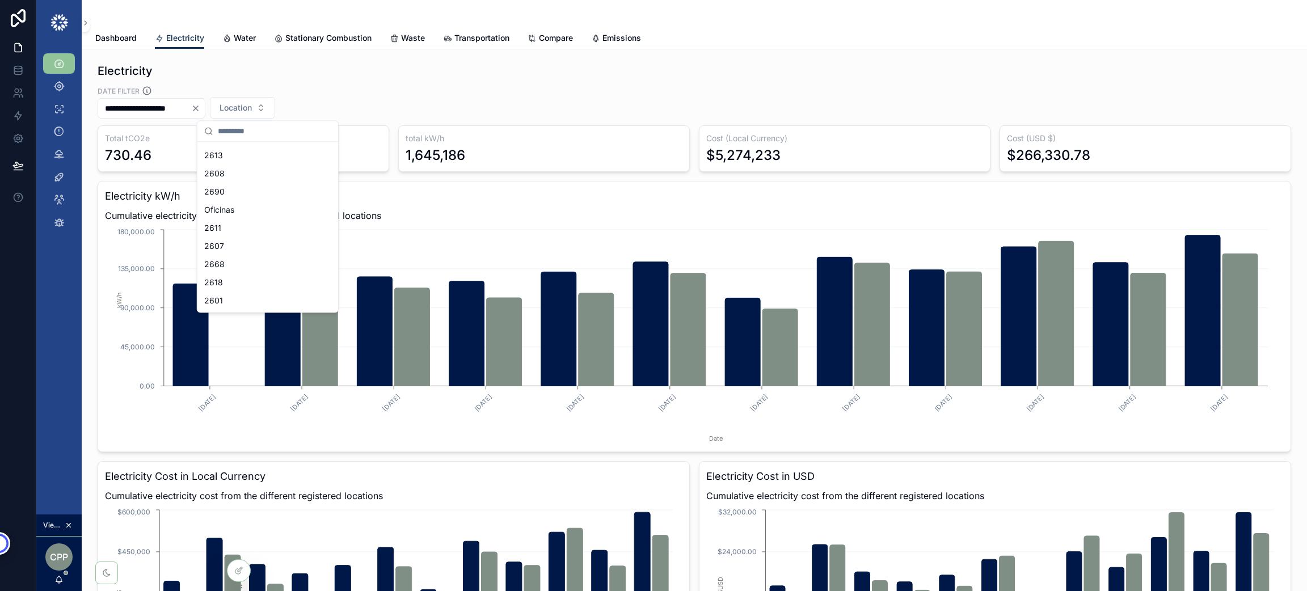
scroll to position [255, 0]
click at [239, 170] on div "Oficinas" at bounding box center [268, 171] width 136 height 18
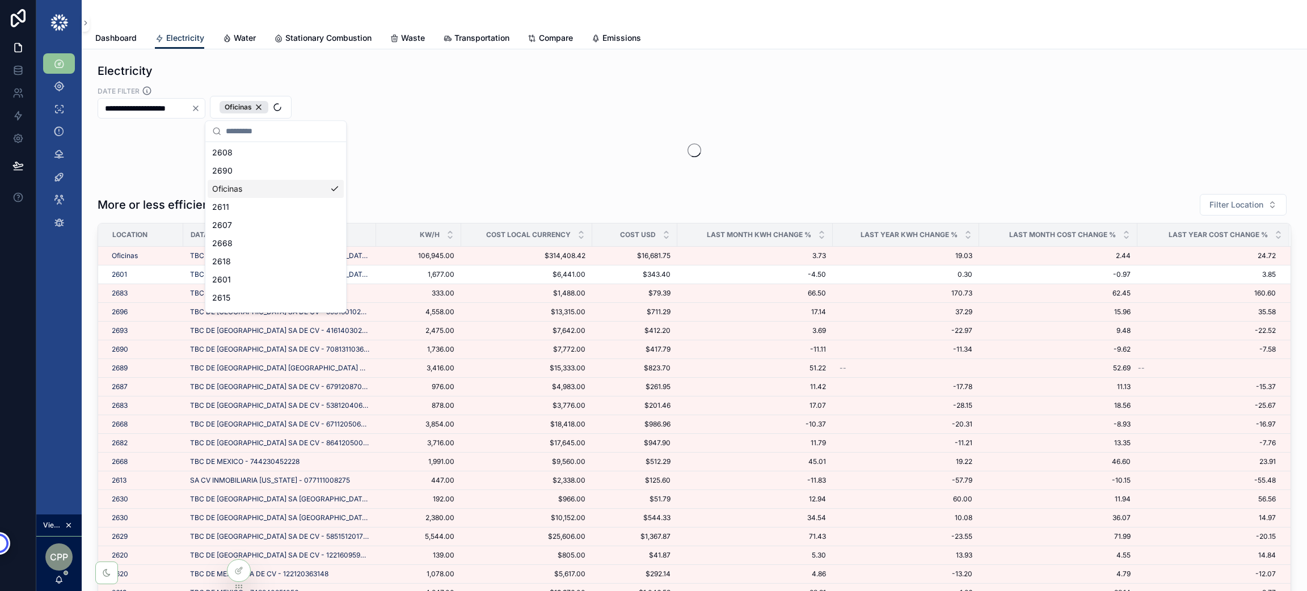
scroll to position [273, 0]
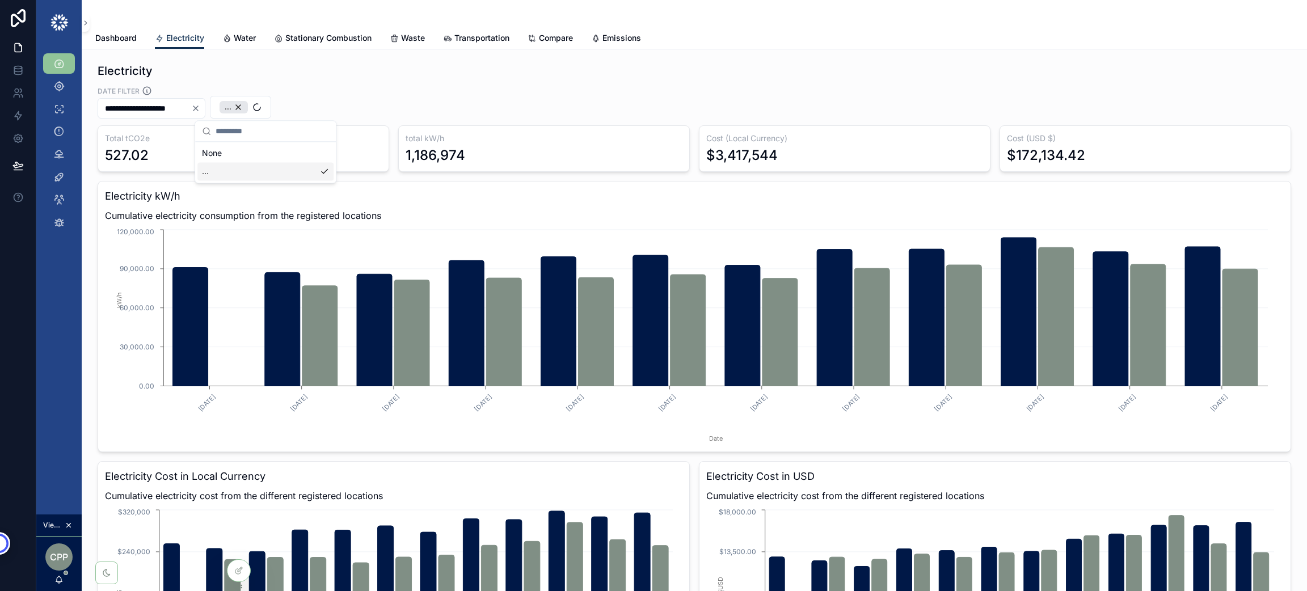
click at [375, 65] on div "Electricity" at bounding box center [694, 71] width 1193 height 16
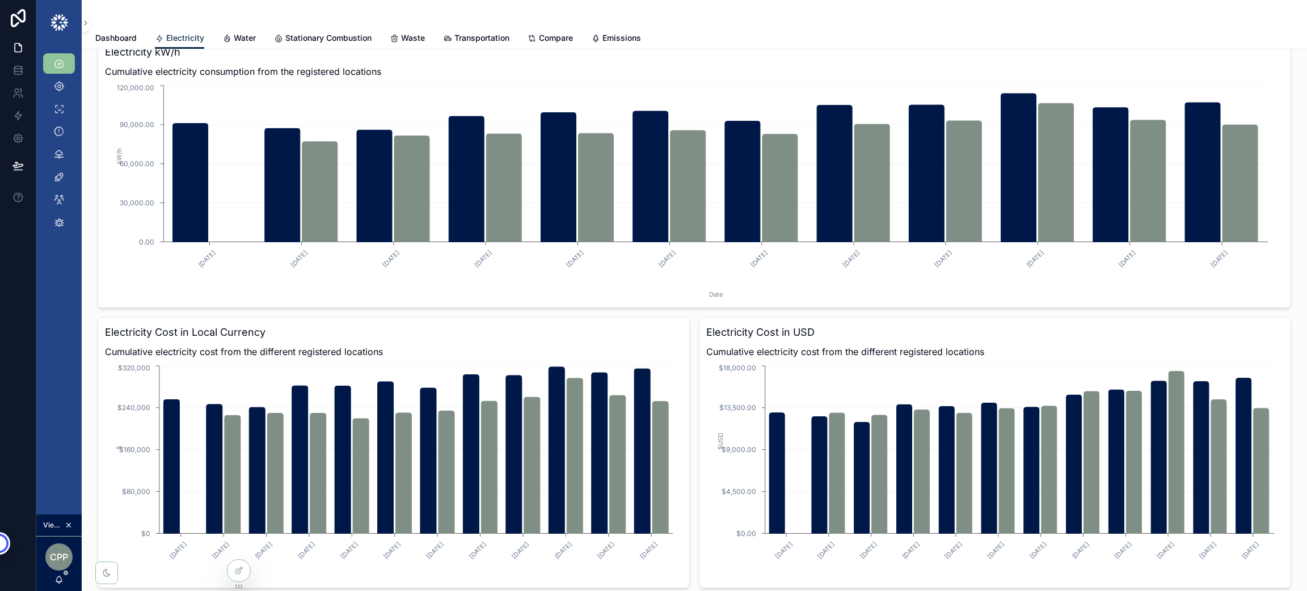
scroll to position [0, 0]
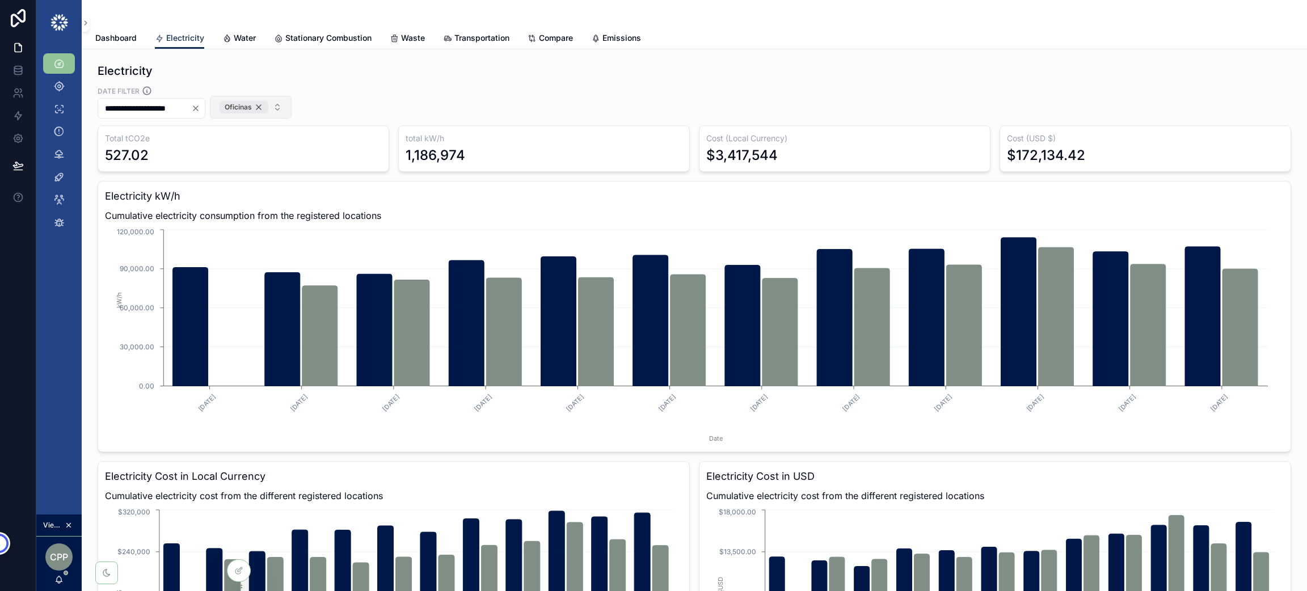
click at [268, 104] on div "Oficinas" at bounding box center [243, 107] width 49 height 12
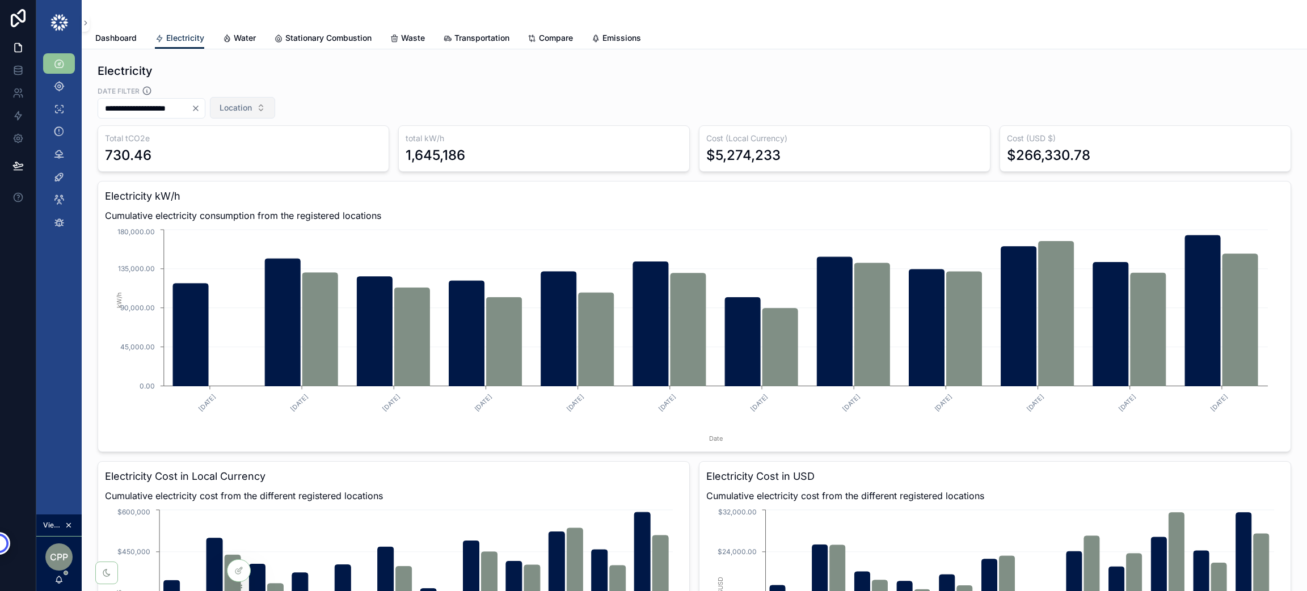
click at [191, 105] on input "**********" at bounding box center [144, 108] width 93 height 16
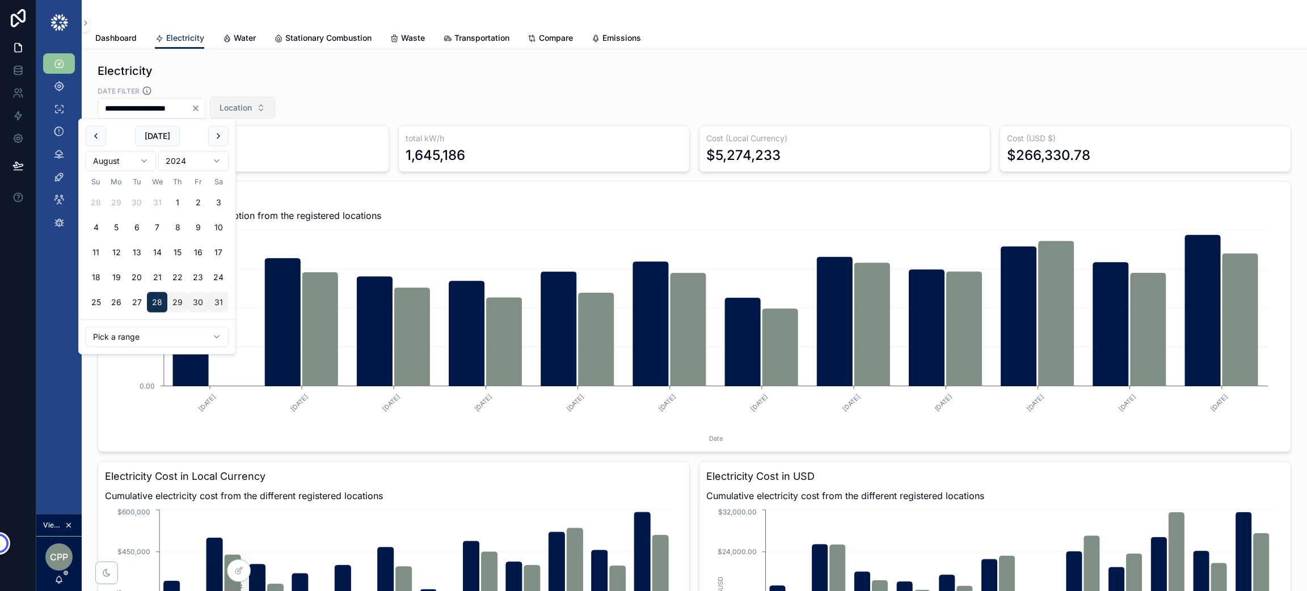
click at [200, 104] on icon "Clear" at bounding box center [195, 108] width 9 height 9
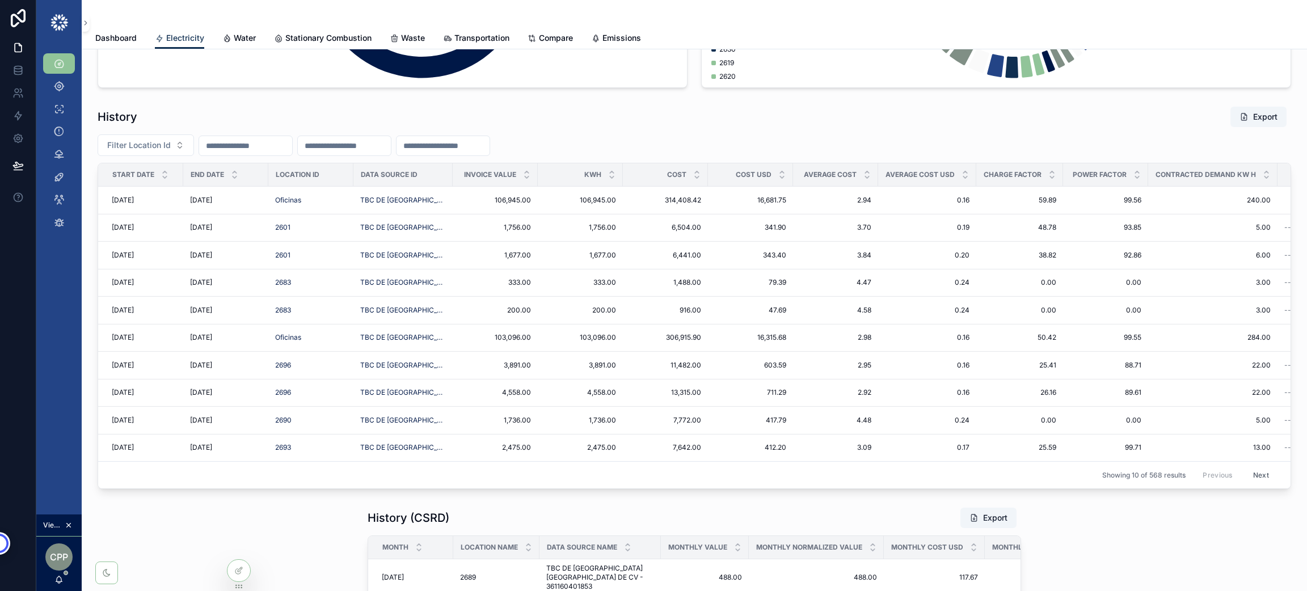
scroll to position [1446, 0]
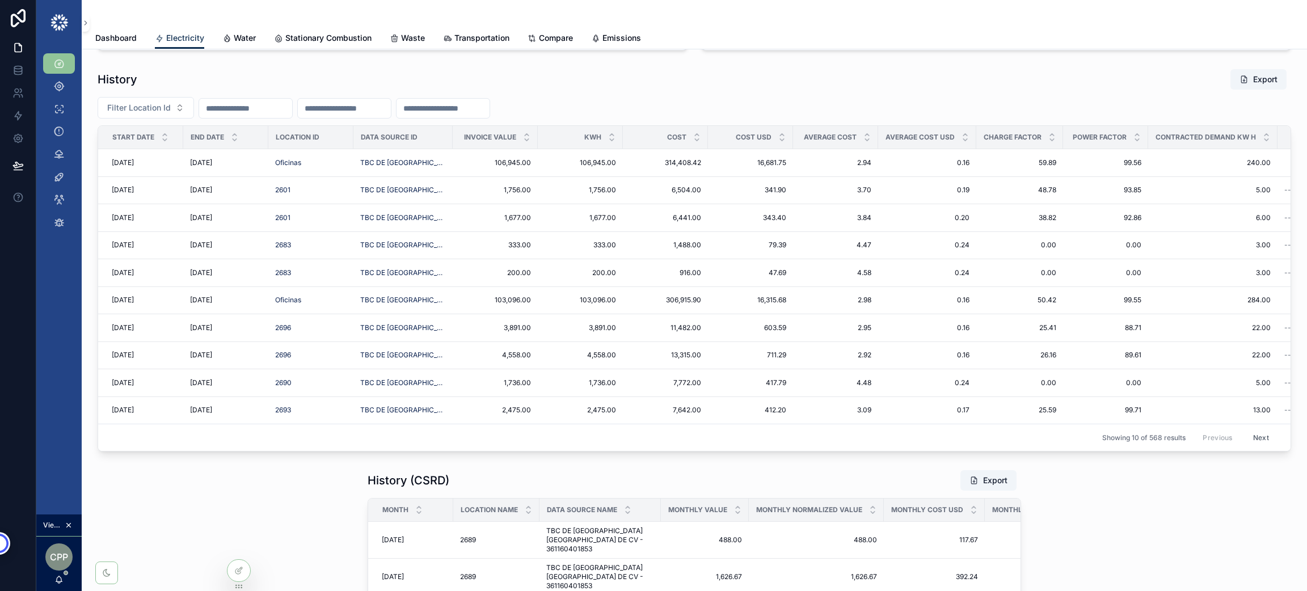
click at [1169, 434] on div "Showing 10 of 568 results Previous Next" at bounding box center [694, 437] width 1192 height 27
drag, startPoint x: 1173, startPoint y: 438, endPoint x: 1135, endPoint y: 448, distance: 39.2
click at [1135, 448] on div "Showing 10 of 568 results Previous Next" at bounding box center [694, 437] width 1192 height 27
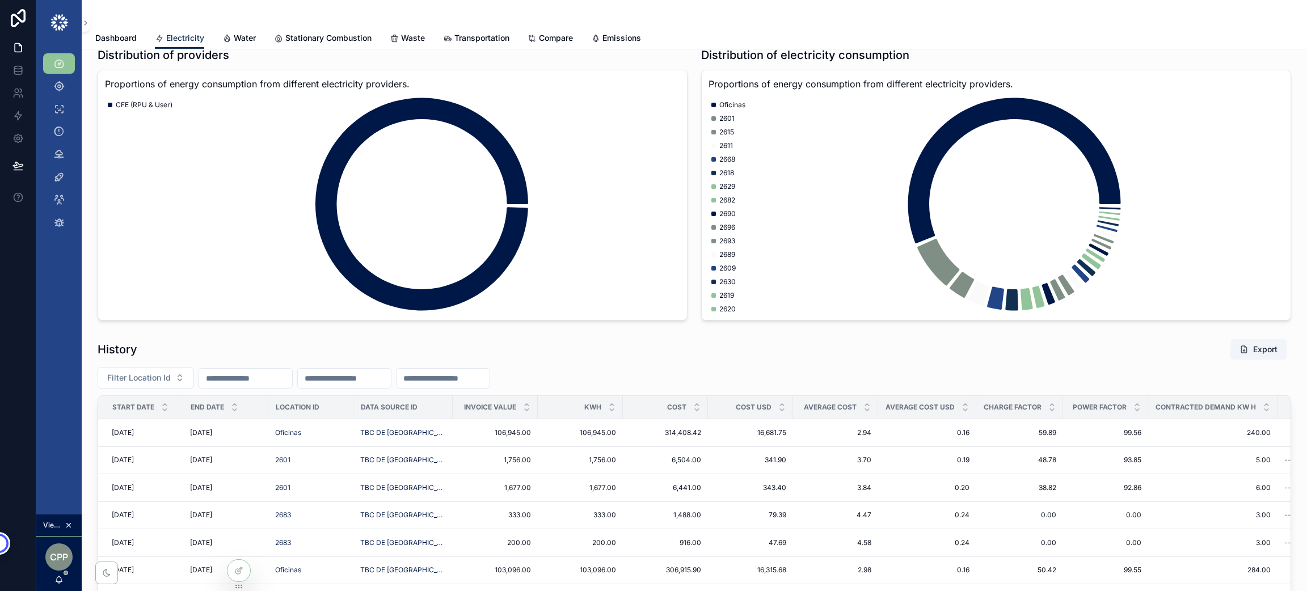
scroll to position [765, 0]
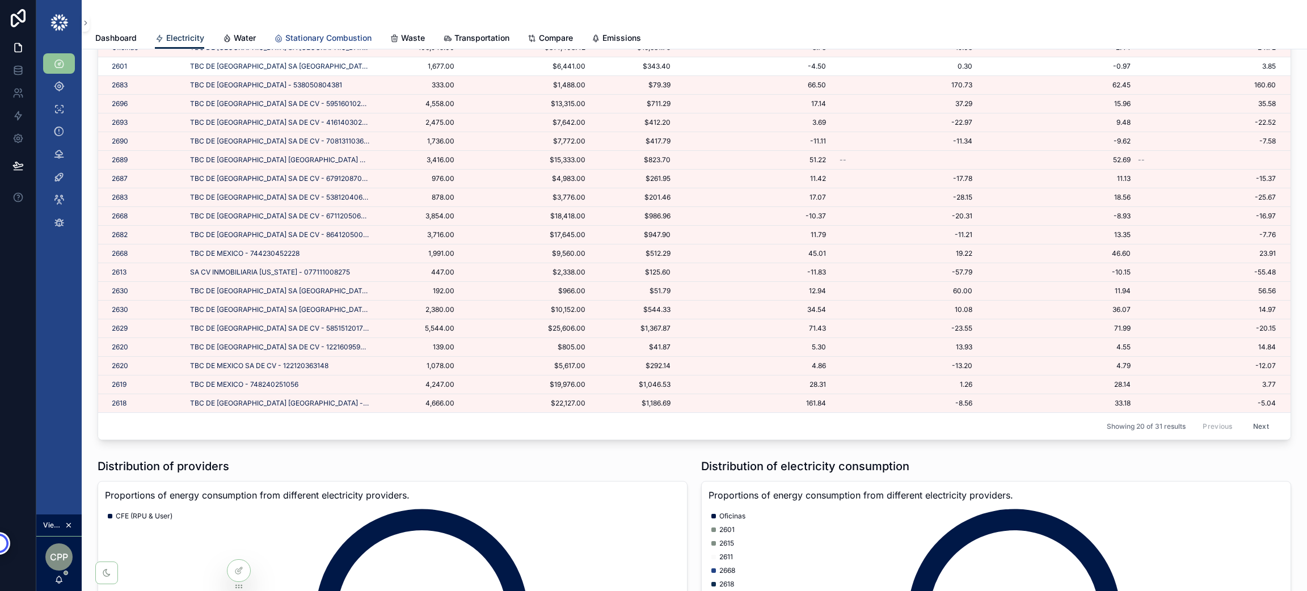
click at [321, 37] on span "Stationary Combustion" at bounding box center [328, 37] width 86 height 11
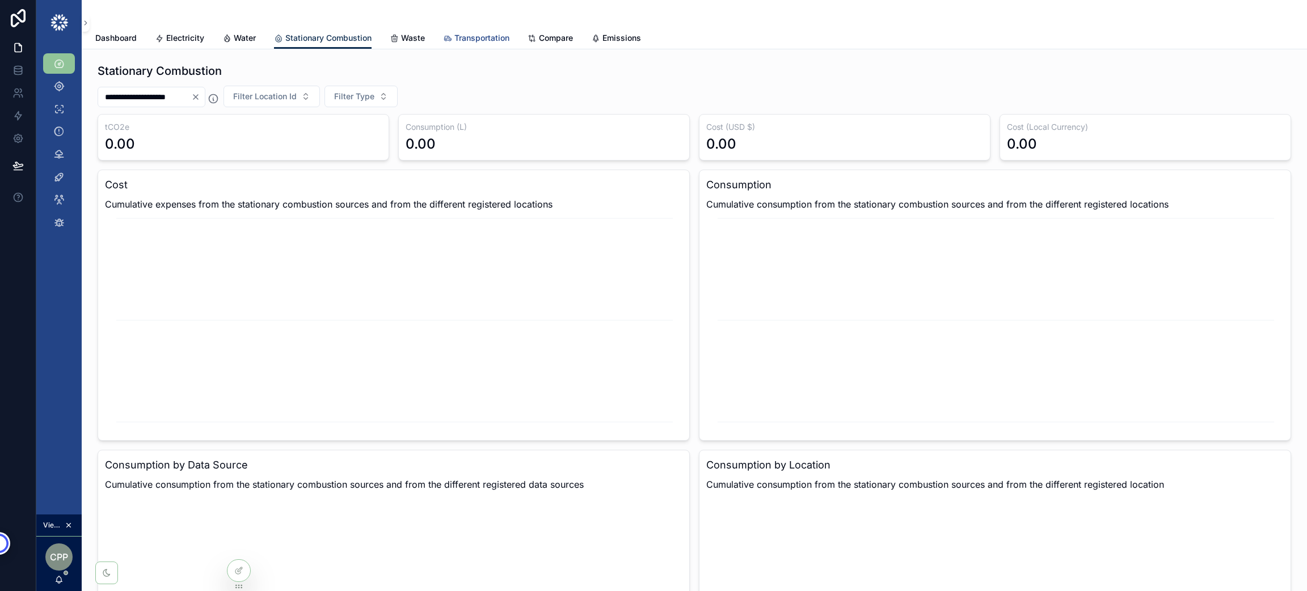
click at [471, 32] on span "Transportation" at bounding box center [481, 37] width 55 height 11
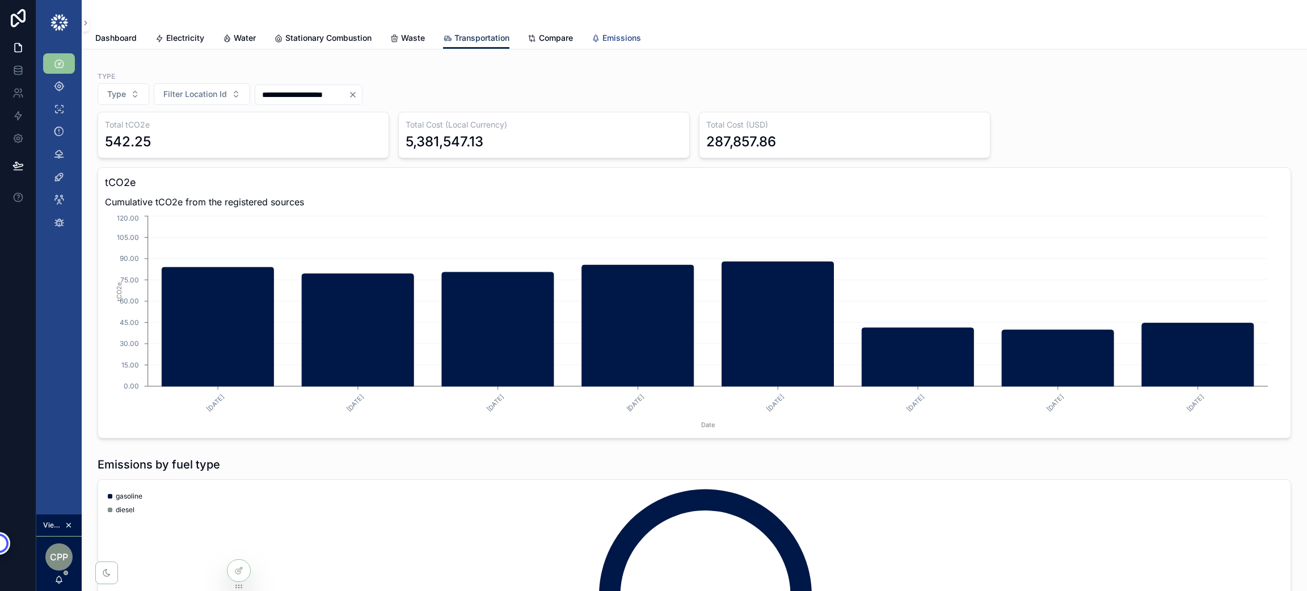
click at [628, 40] on span "Emissions" at bounding box center [621, 37] width 39 height 11
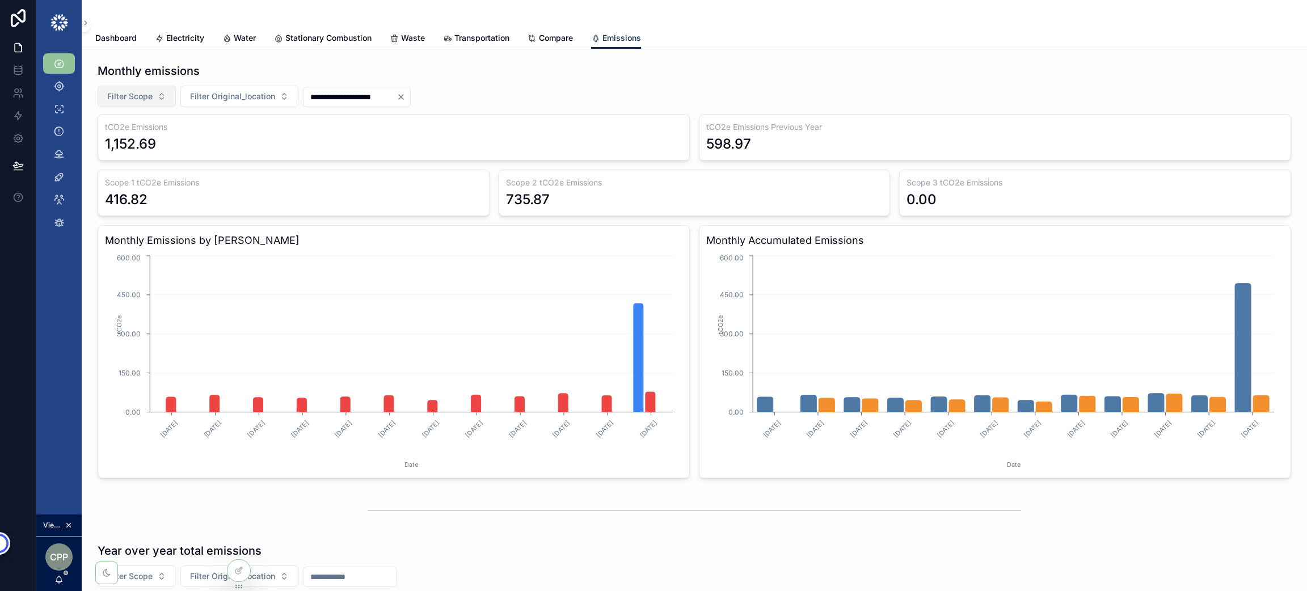
click at [153, 102] on button "Filter Scope" at bounding box center [137, 97] width 78 height 22
click at [130, 179] on div "scope 2" at bounding box center [137, 179] width 136 height 18
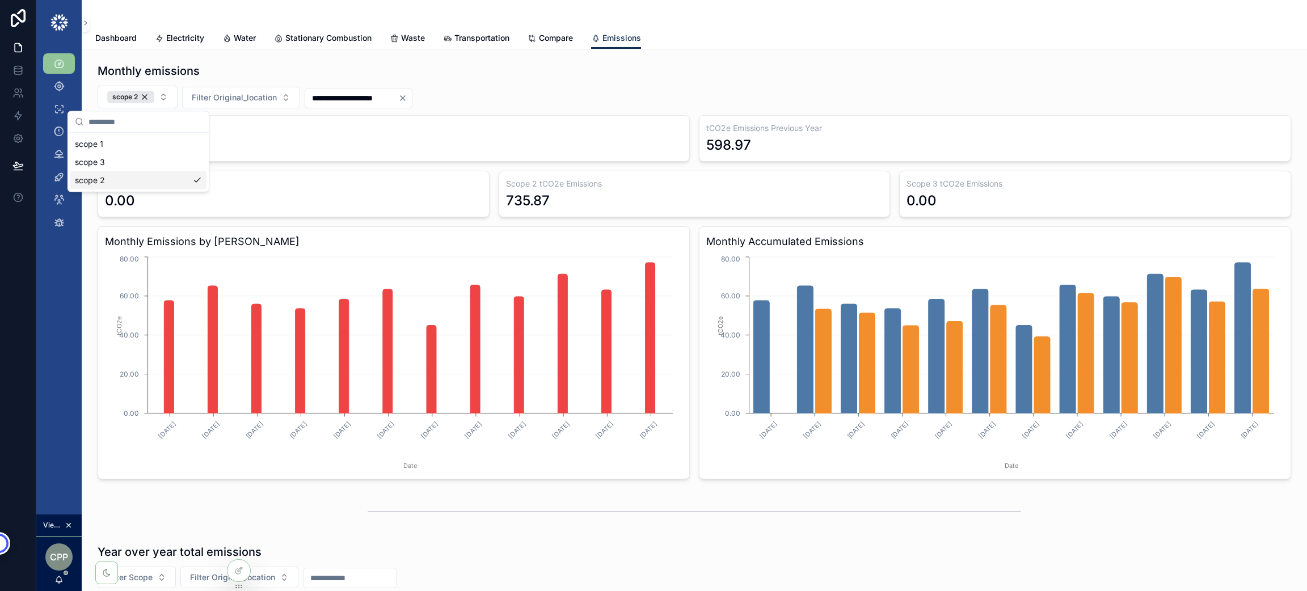
click at [549, 73] on div "Monthly emissions" at bounding box center [694, 71] width 1193 height 16
click at [805, 71] on div "Monthly emissions" at bounding box center [694, 71] width 1193 height 16
drag, startPoint x: 226, startPoint y: 153, endPoint x: 103, endPoint y: 155, distance: 123.1
click at [103, 155] on div "tCO2e Emissions 735.87" at bounding box center [394, 138] width 592 height 47
click at [162, 152] on div "735.87" at bounding box center [393, 145] width 577 height 18
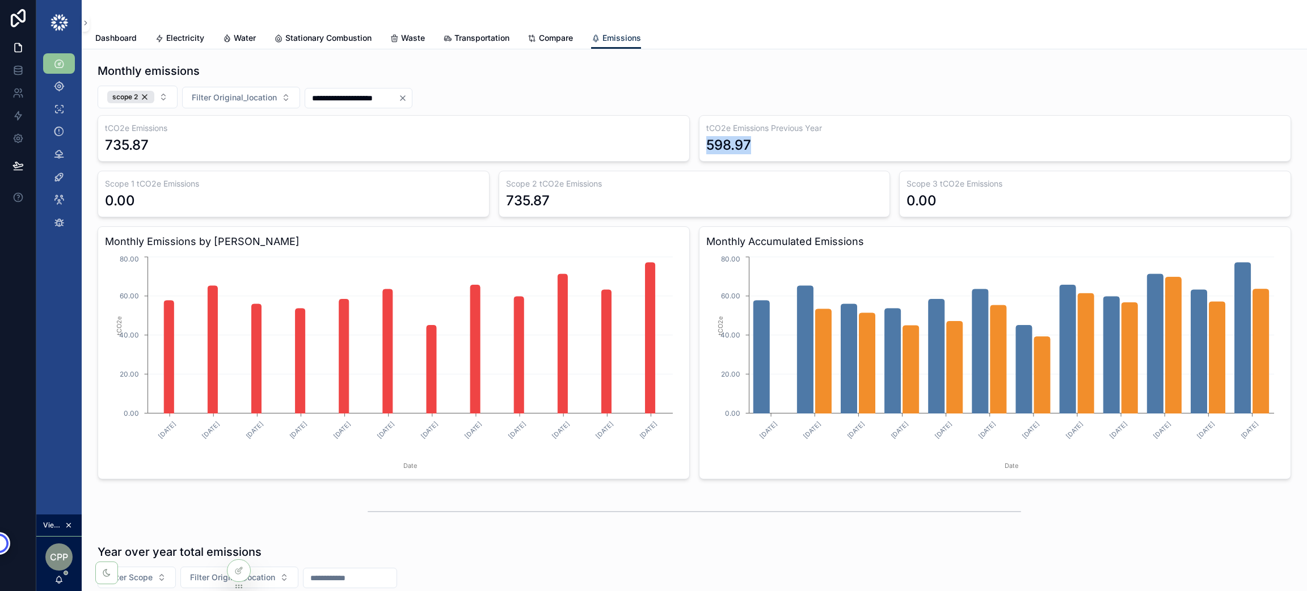
drag, startPoint x: 765, startPoint y: 146, endPoint x: 700, endPoint y: 146, distance: 65.2
click at [706, 146] on div "598.97" at bounding box center [994, 145] width 577 height 18
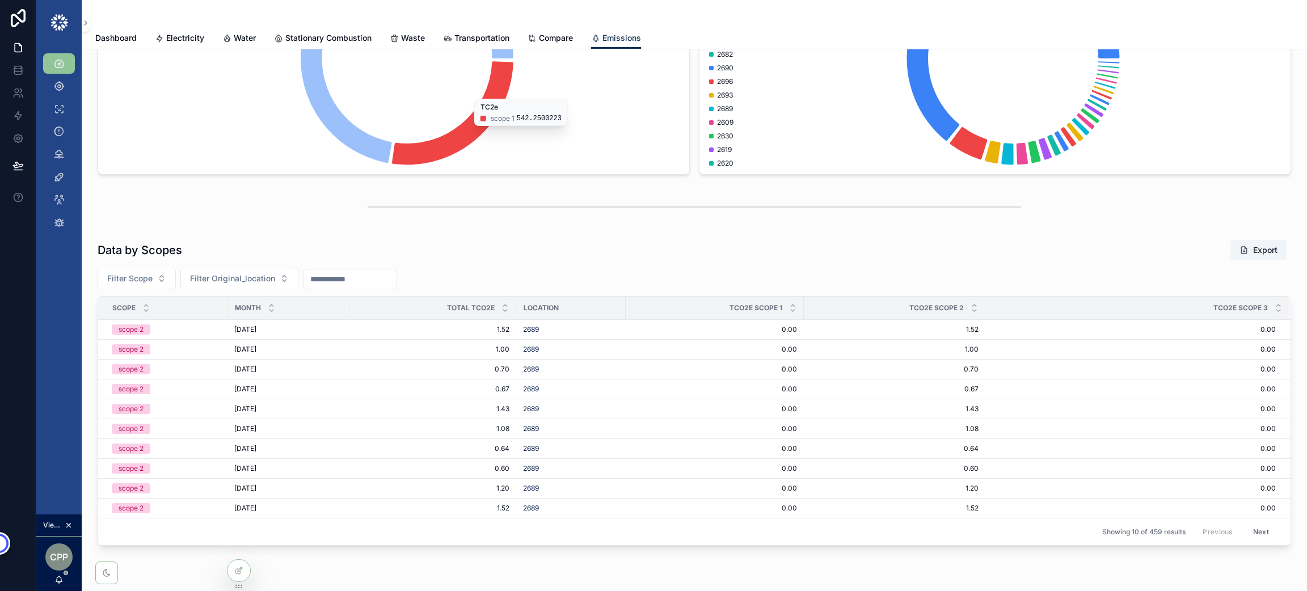
scroll to position [1070, 0]
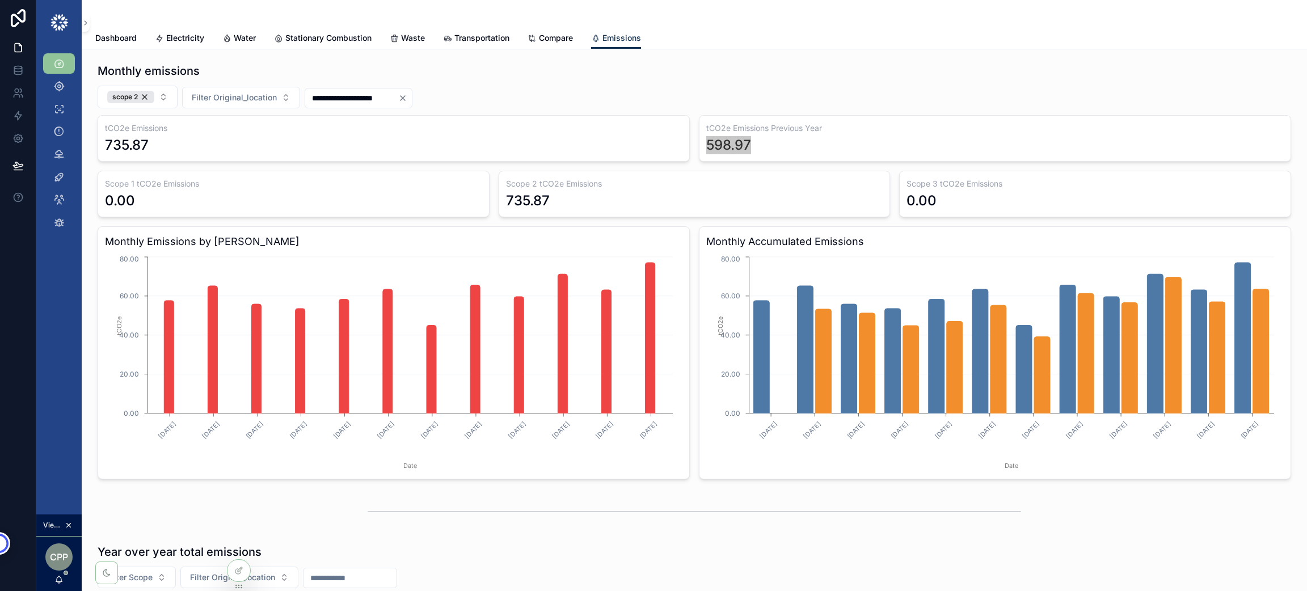
scroll to position [1070, 0]
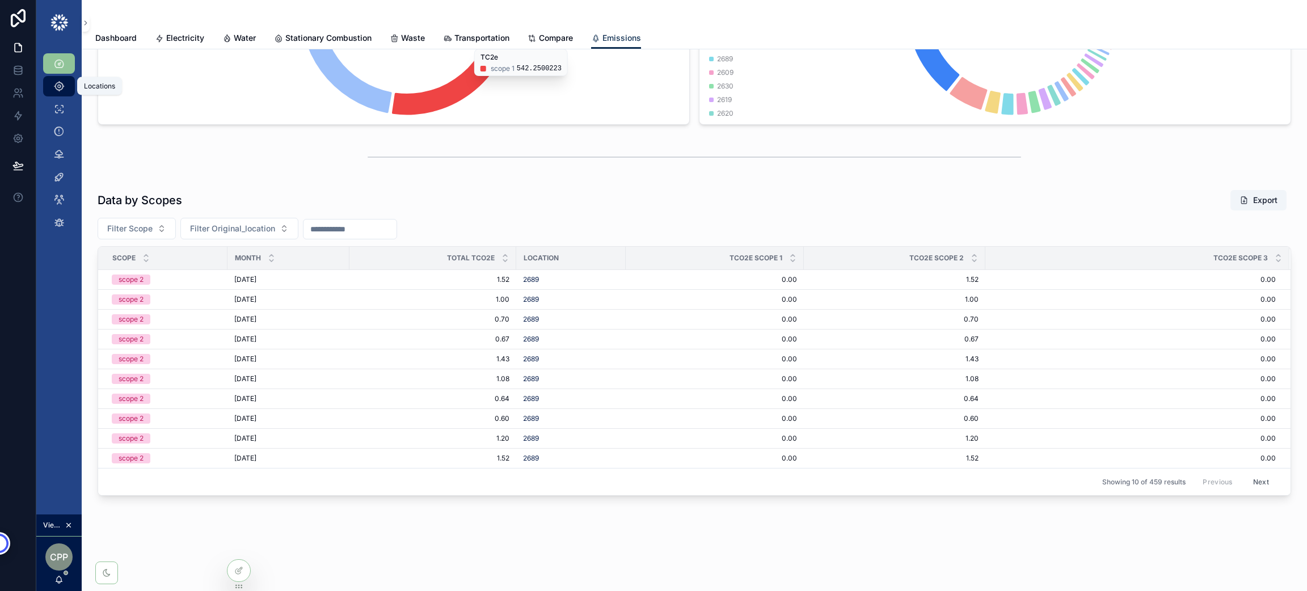
click at [52, 87] on div "Locations" at bounding box center [59, 86] width 18 height 18
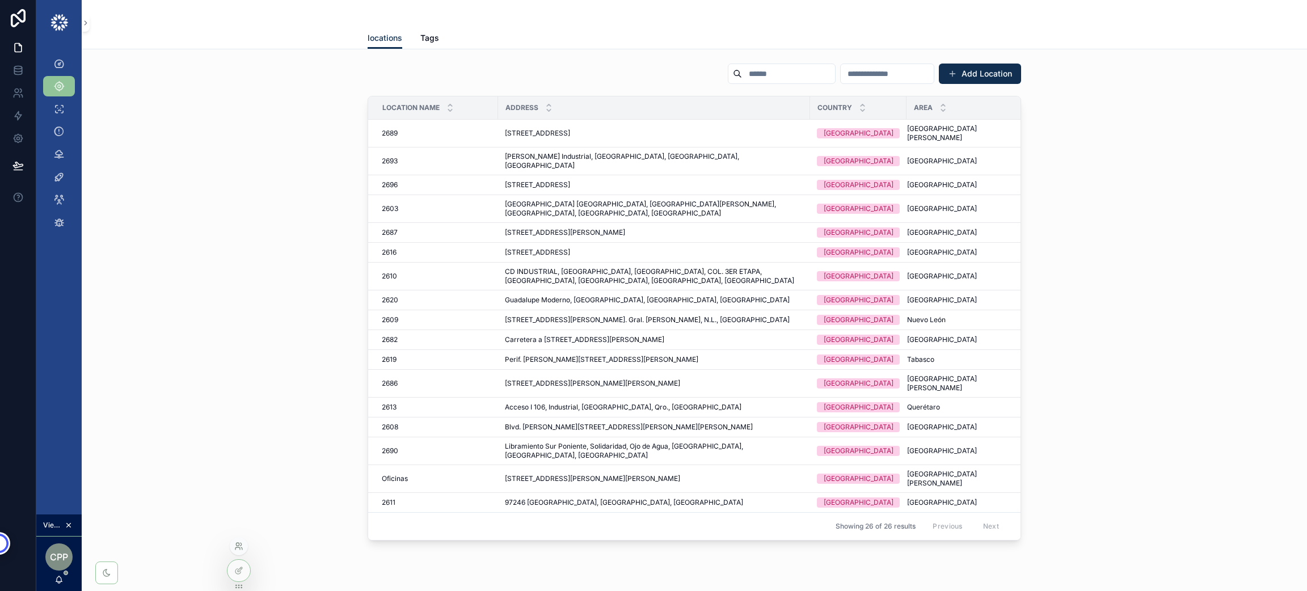
click at [240, 544] on icon at bounding box center [238, 546] width 9 height 9
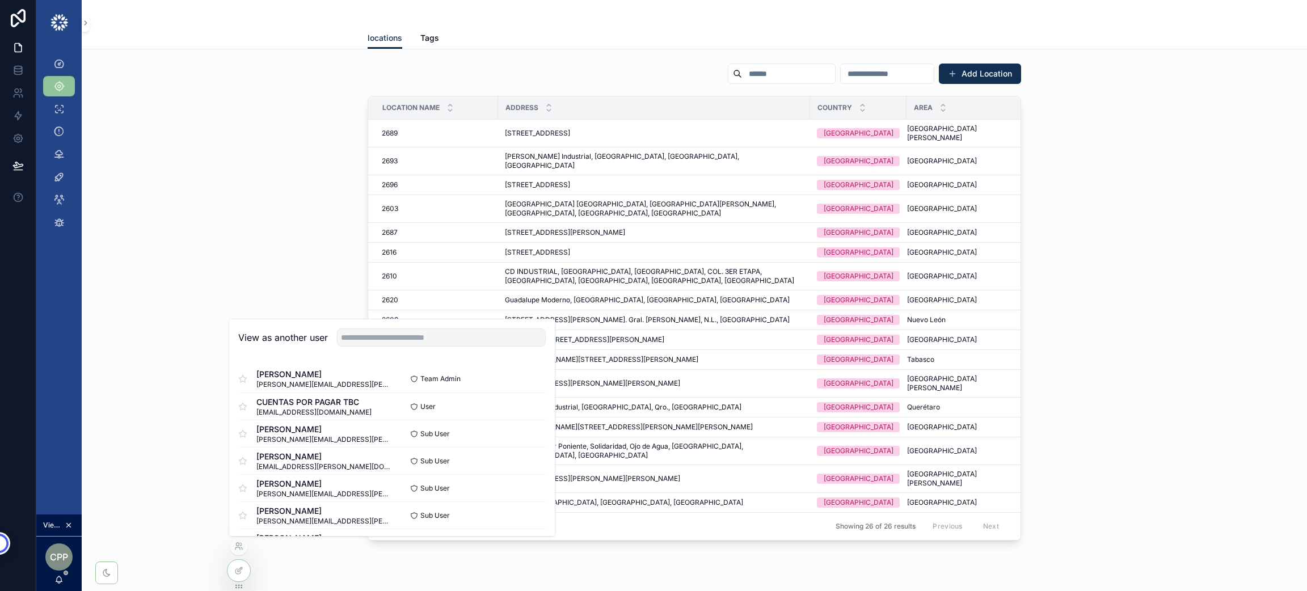
click at [369, 347] on div "View as another user" at bounding box center [392, 337] width 326 height 37
click at [375, 342] on input "text" at bounding box center [441, 337] width 209 height 18
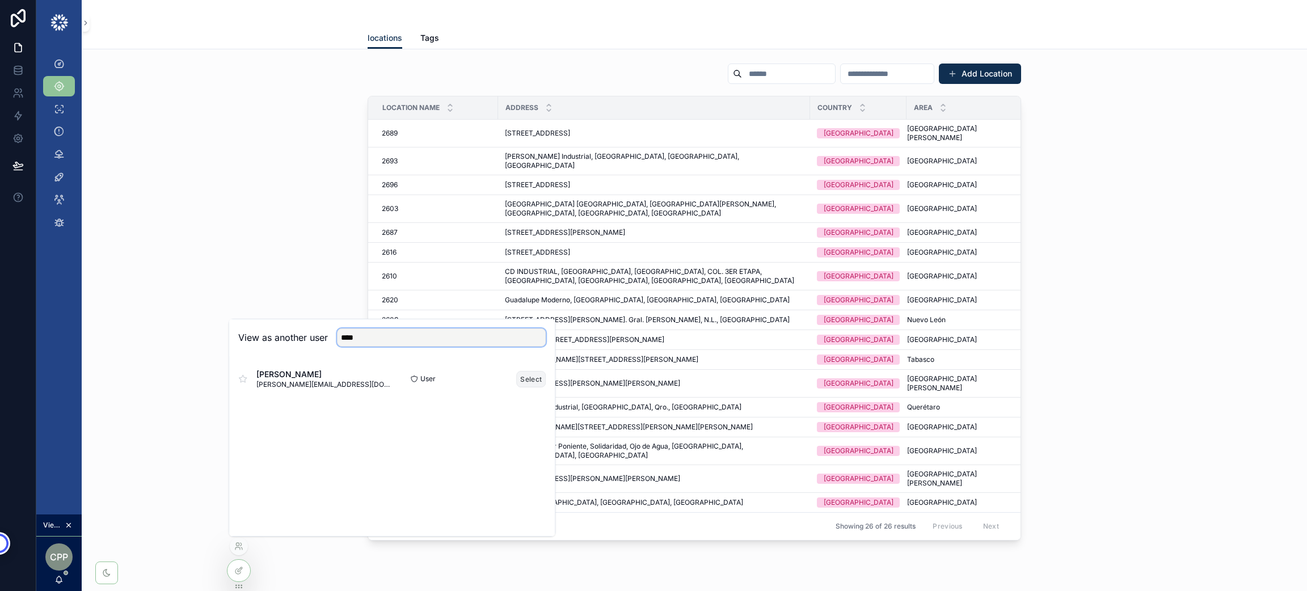
type input "****"
click at [520, 382] on button "Select" at bounding box center [530, 379] width 29 height 16
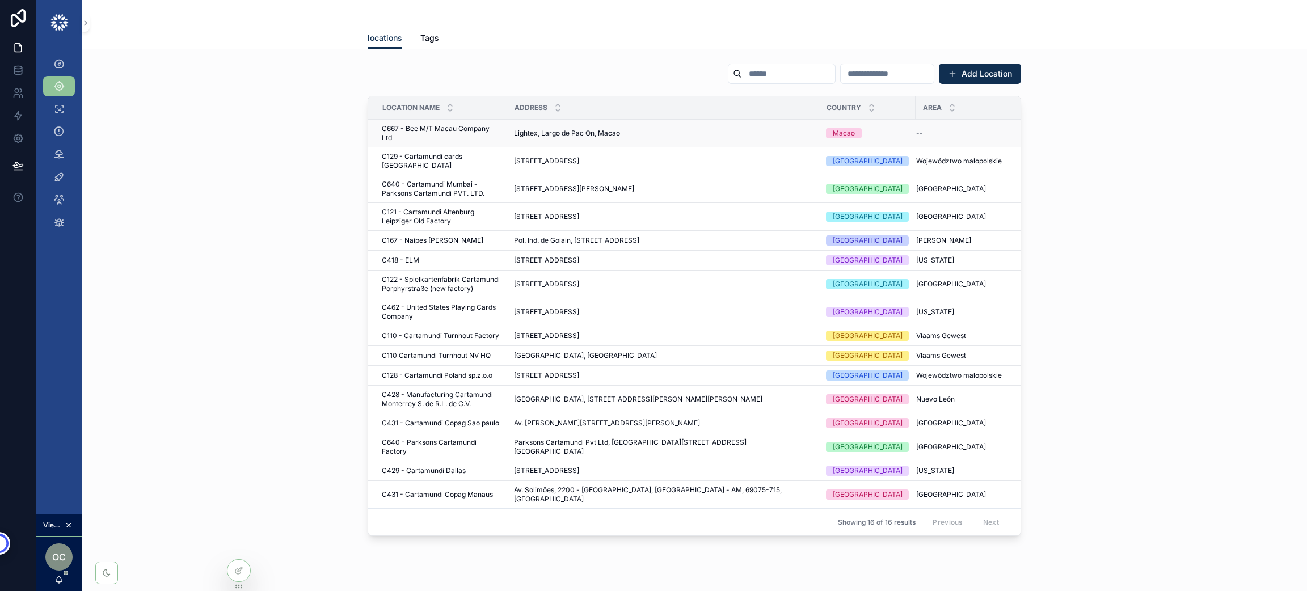
click at [442, 131] on span "C667 - Bee M/T Macau Company Ltd" at bounding box center [441, 133] width 119 height 18
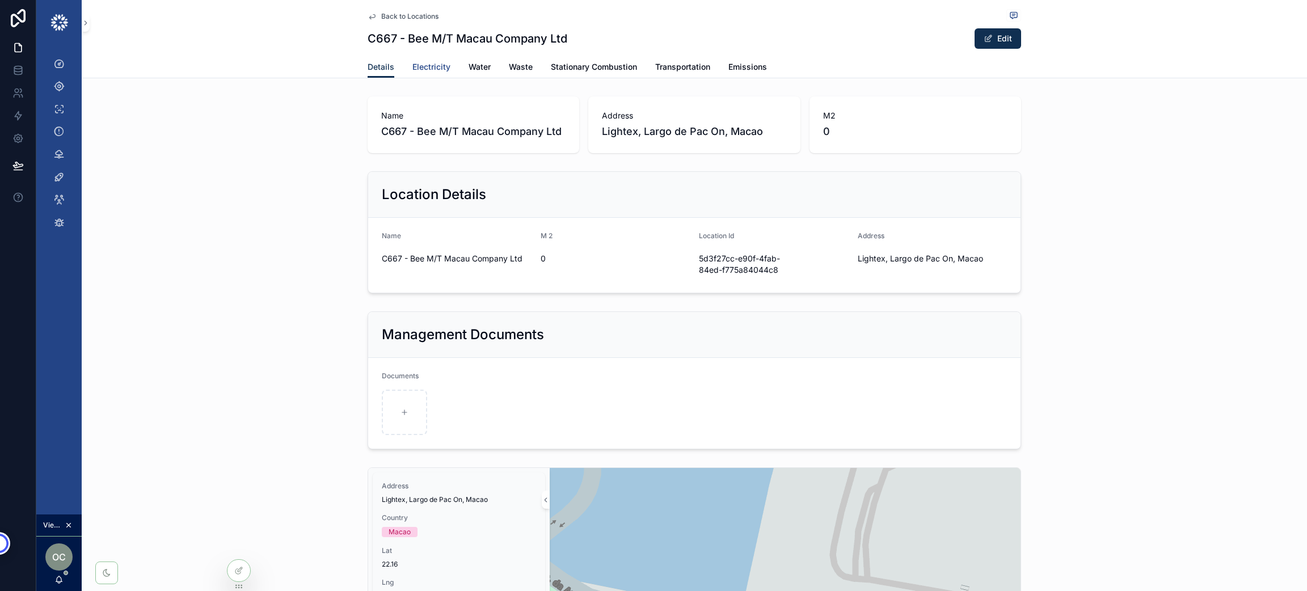
click at [426, 64] on span "Electricity" at bounding box center [431, 66] width 38 height 11
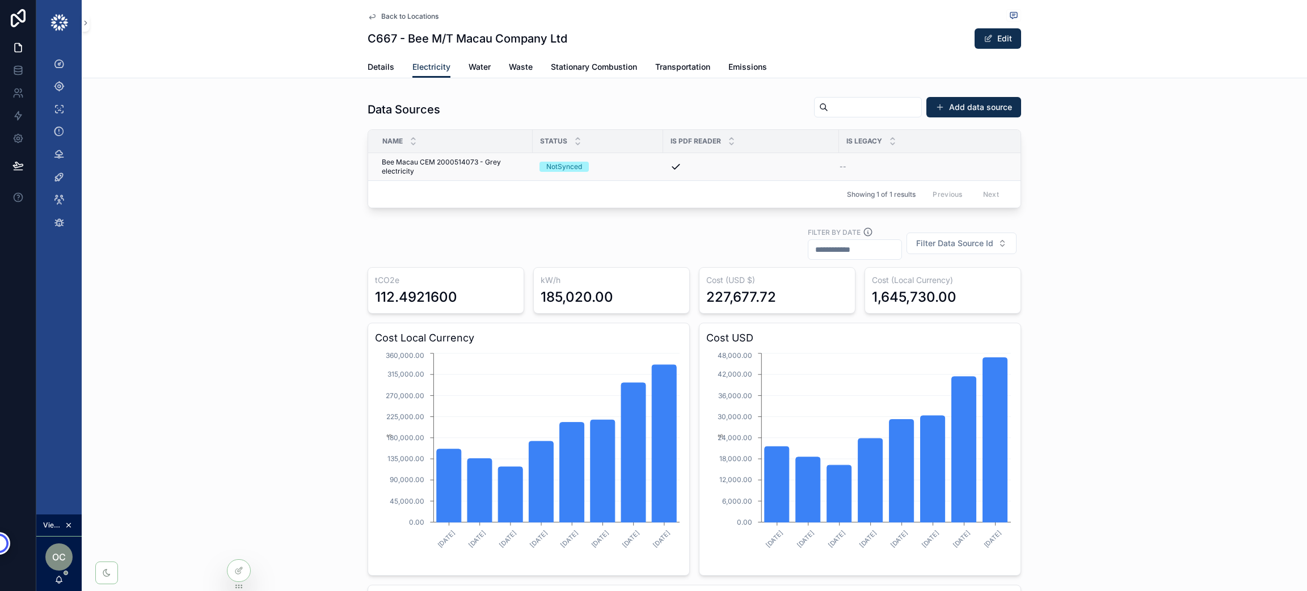
click at [401, 163] on span "Bee Macau CEM 2000514073 - Grey electricity" at bounding box center [454, 167] width 144 height 18
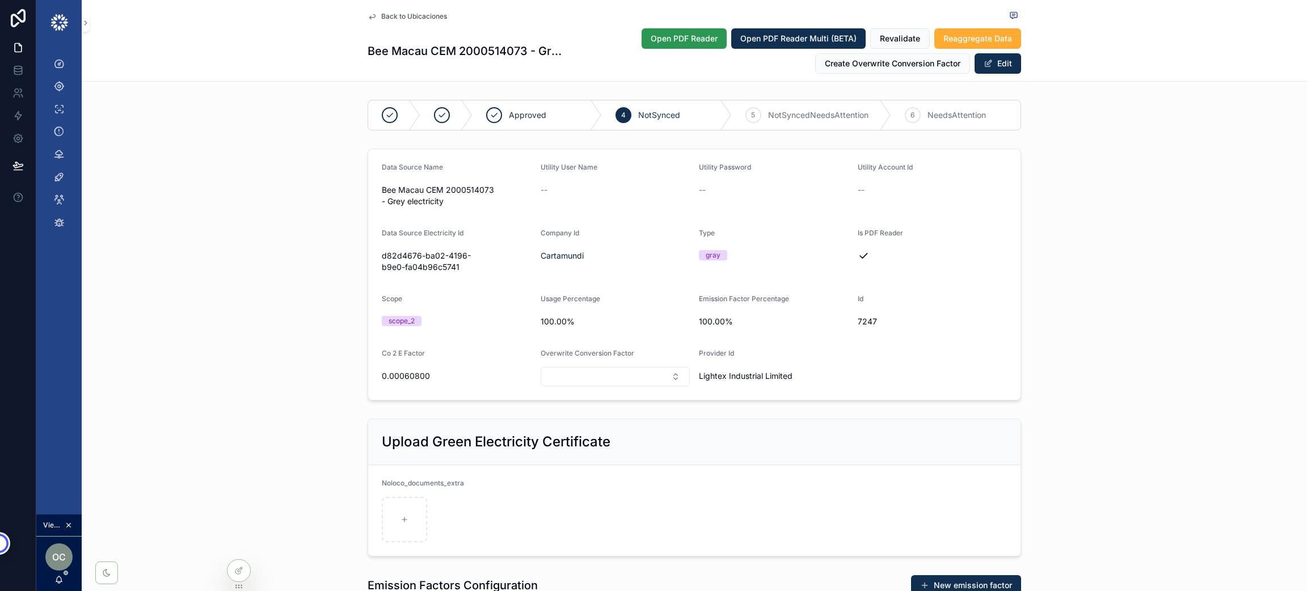
click at [661, 39] on span "Open PDF Reader" at bounding box center [684, 38] width 67 height 11
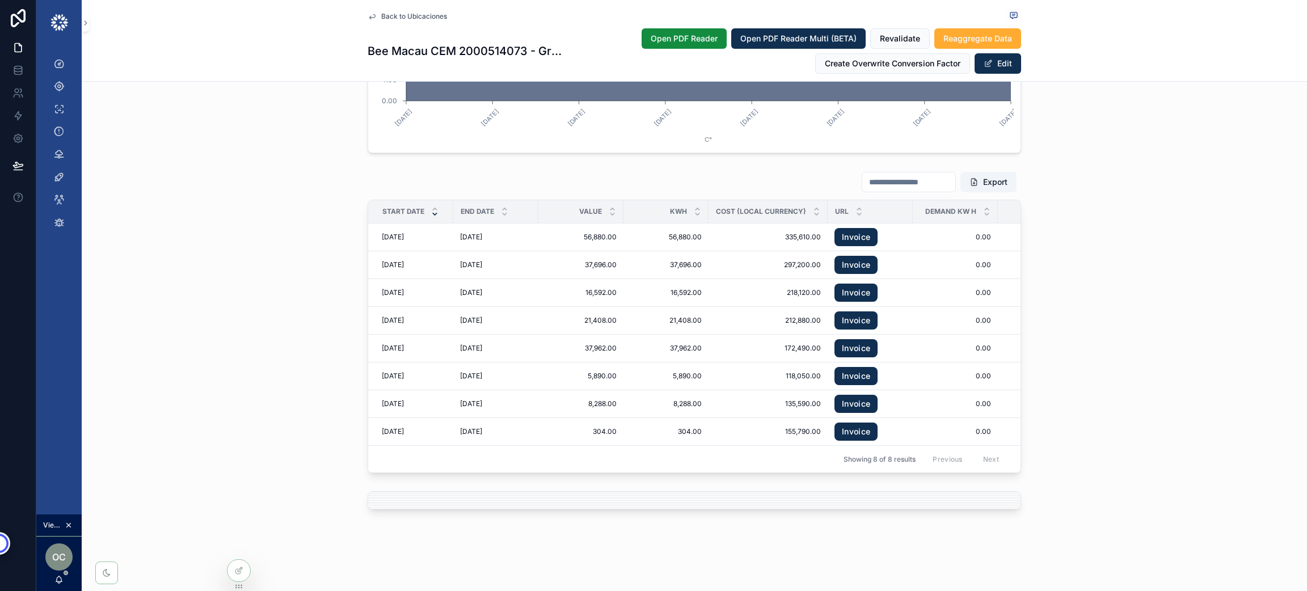
scroll to position [1383, 0]
click at [852, 229] on link "Invoice" at bounding box center [855, 237] width 43 height 18
click at [889, 219] on span "Notify Error" at bounding box center [899, 223] width 38 height 9
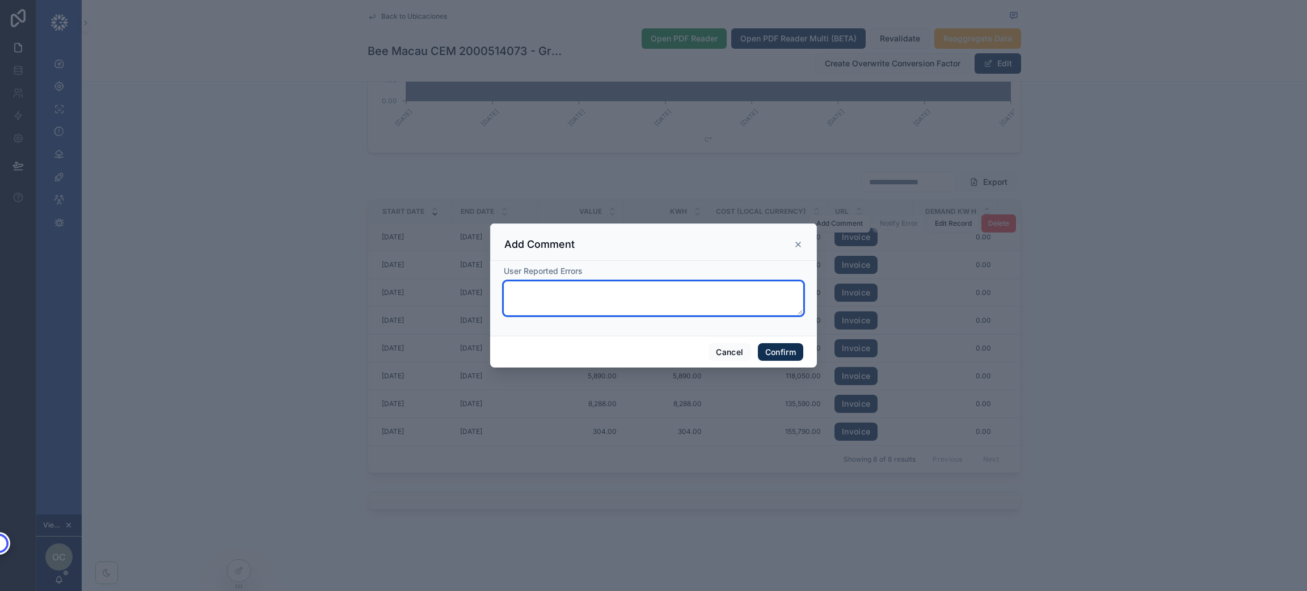
click at [629, 289] on textarea at bounding box center [653, 298] width 299 height 34
type textarea "**********"
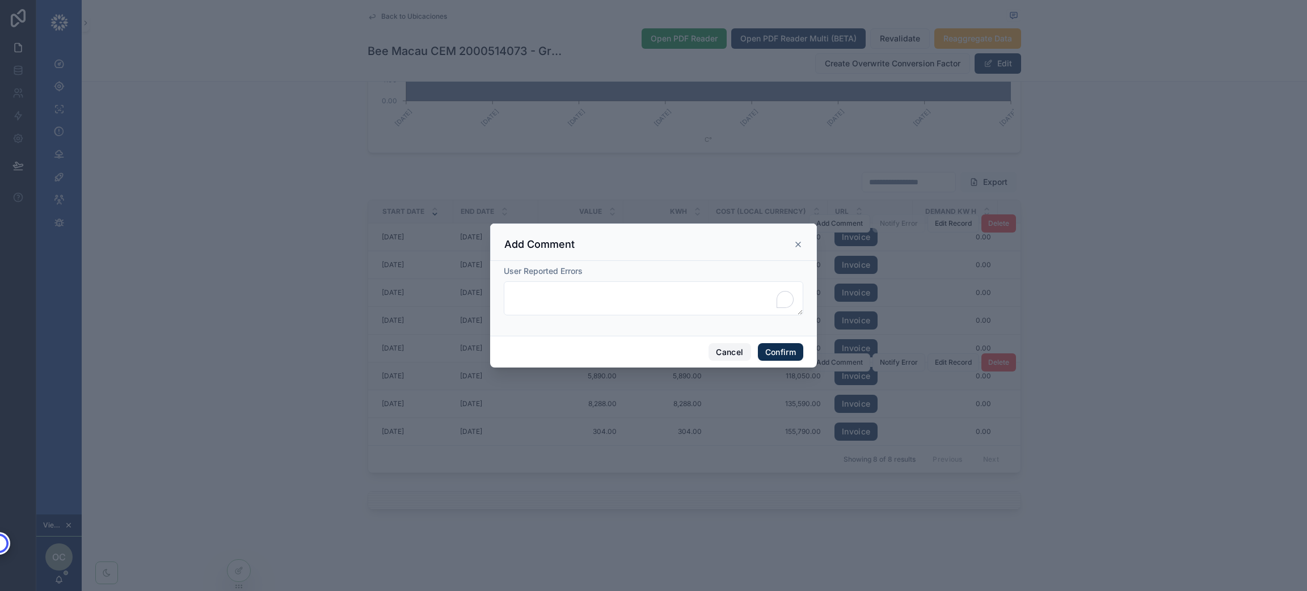
click at [721, 352] on button "Cancel" at bounding box center [729, 352] width 42 height 18
